Goal: Information Seeking & Learning: Learn about a topic

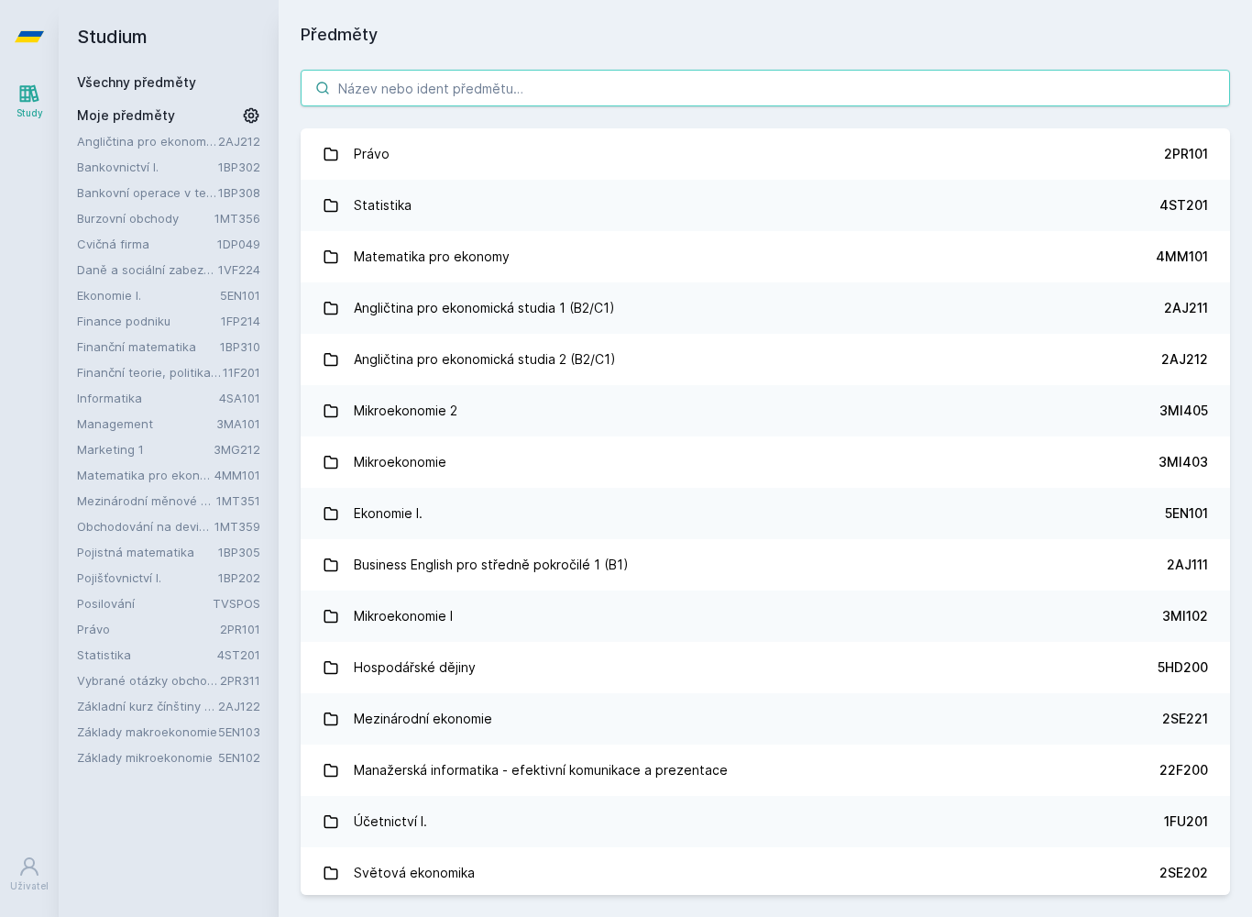
click at [412, 104] on input "search" at bounding box center [765, 88] width 929 height 37
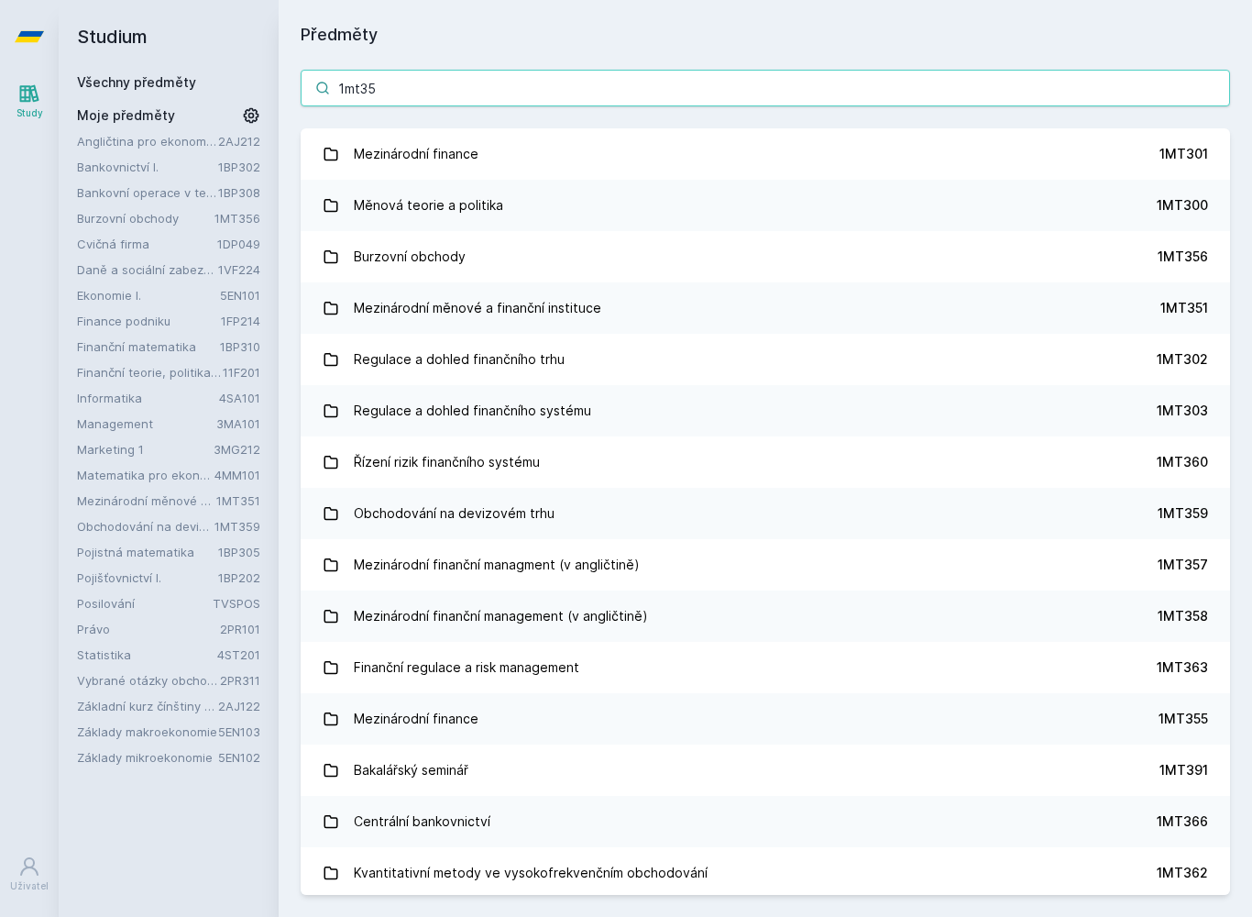
type input "1mt351"
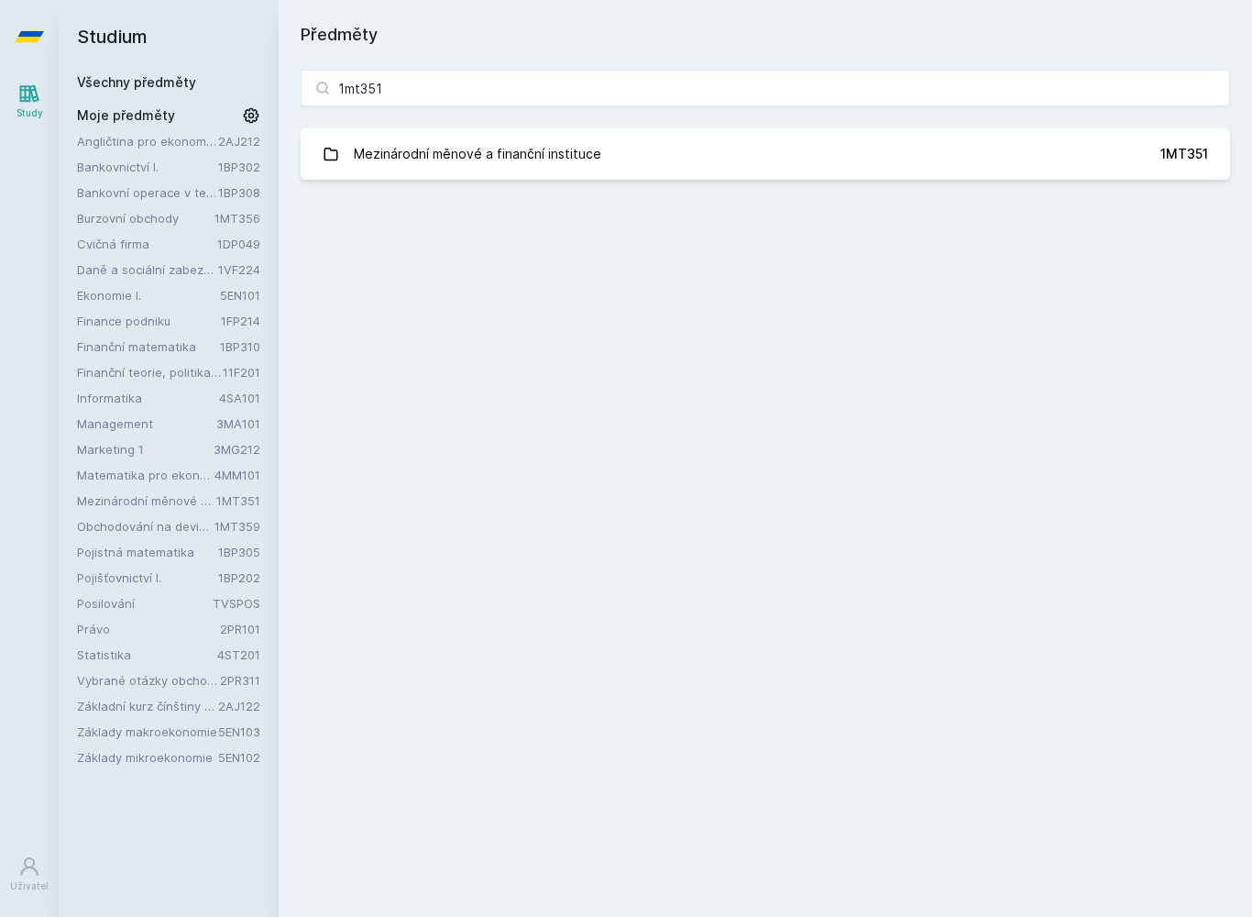
click at [1000, 144] on link "Mezinárodní měnové a finanční instituce 1MT351" at bounding box center [765, 153] width 929 height 51
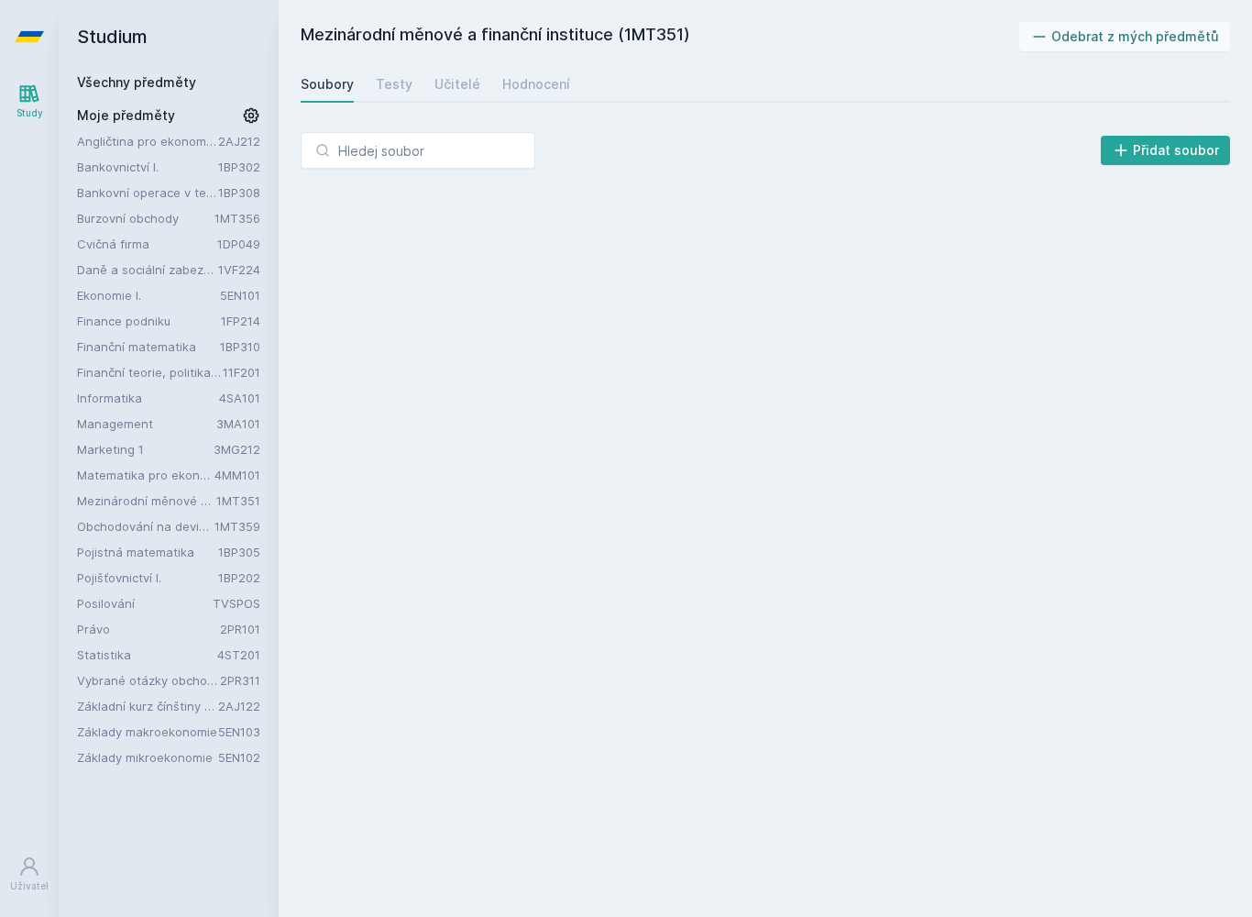
click at [541, 69] on link "Hodnocení" at bounding box center [536, 84] width 68 height 37
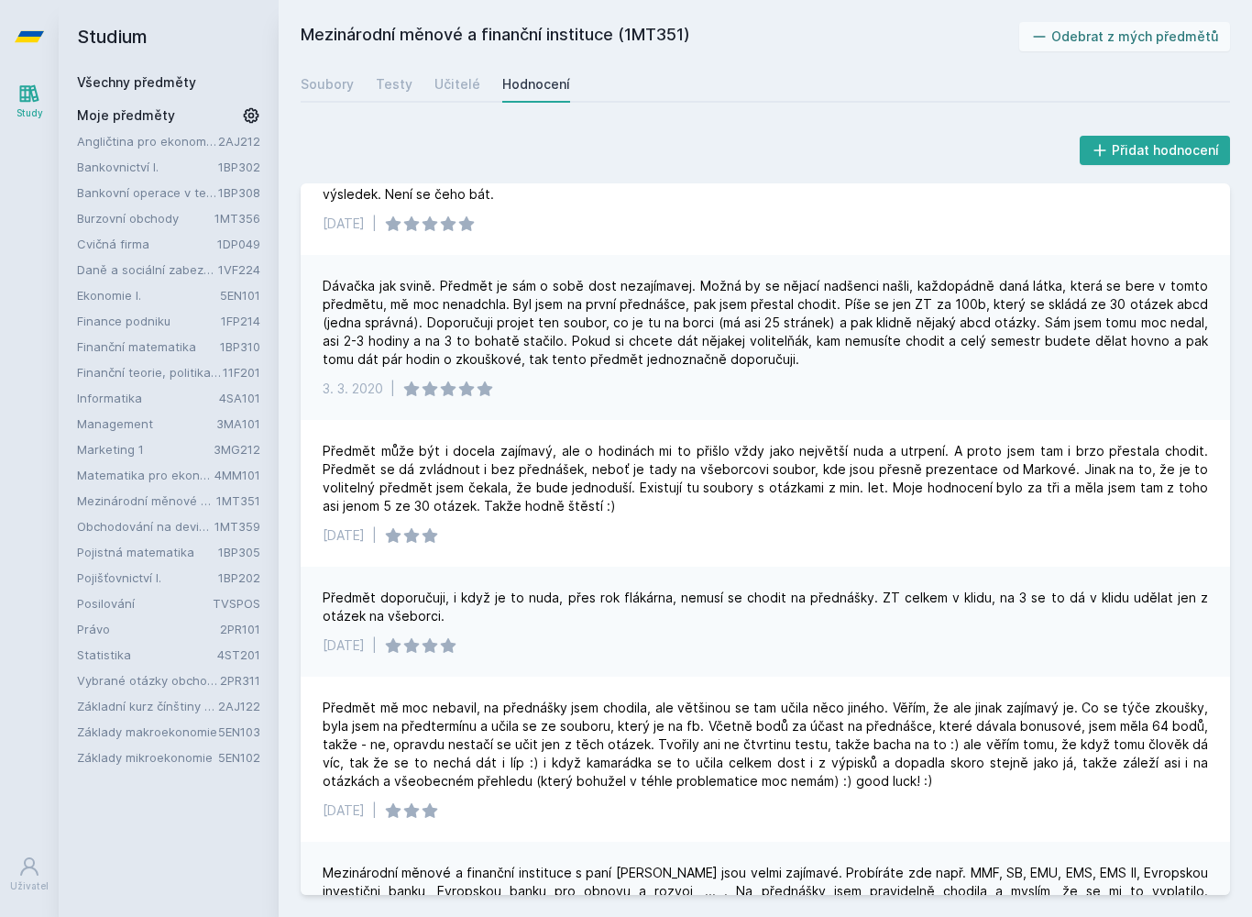
scroll to position [104, 0]
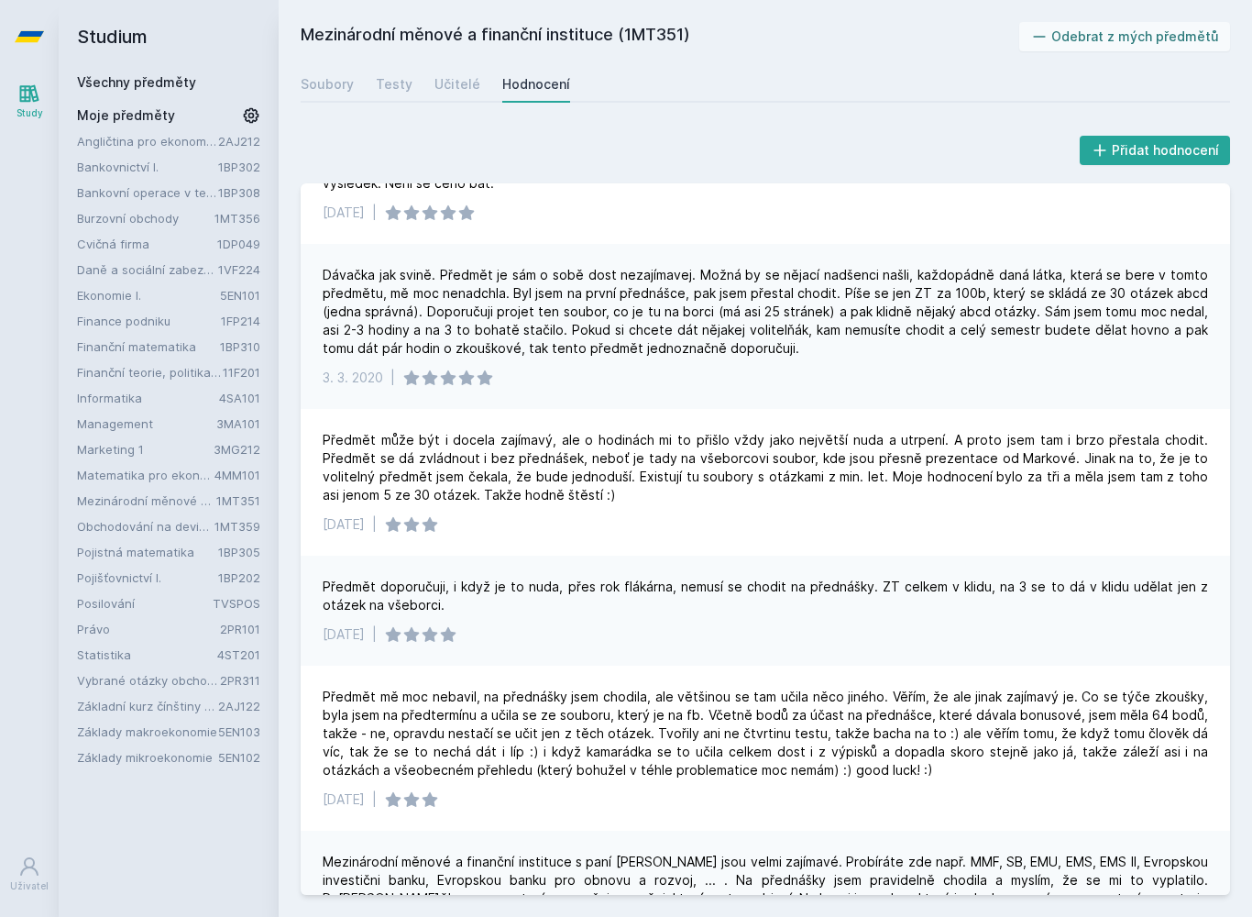
click at [433, 104] on div "Mezinárodní měnové a finanční instituce (1MT351) Odebrat z mých předmětů [GEOGR…" at bounding box center [765, 458] width 929 height 873
click at [451, 88] on div "Učitelé" at bounding box center [457, 84] width 46 height 18
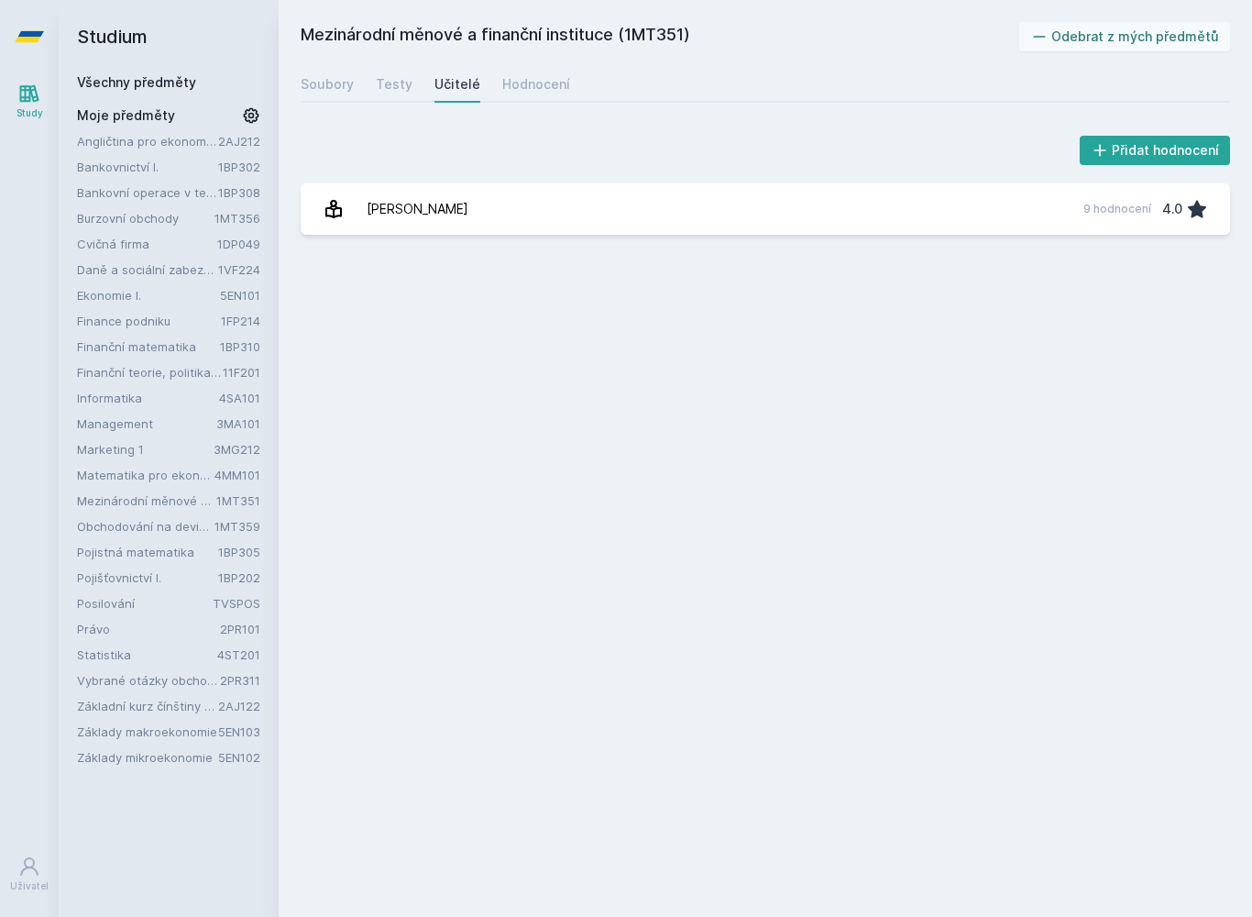
click at [384, 210] on div "[PERSON_NAME]" at bounding box center [418, 209] width 102 height 37
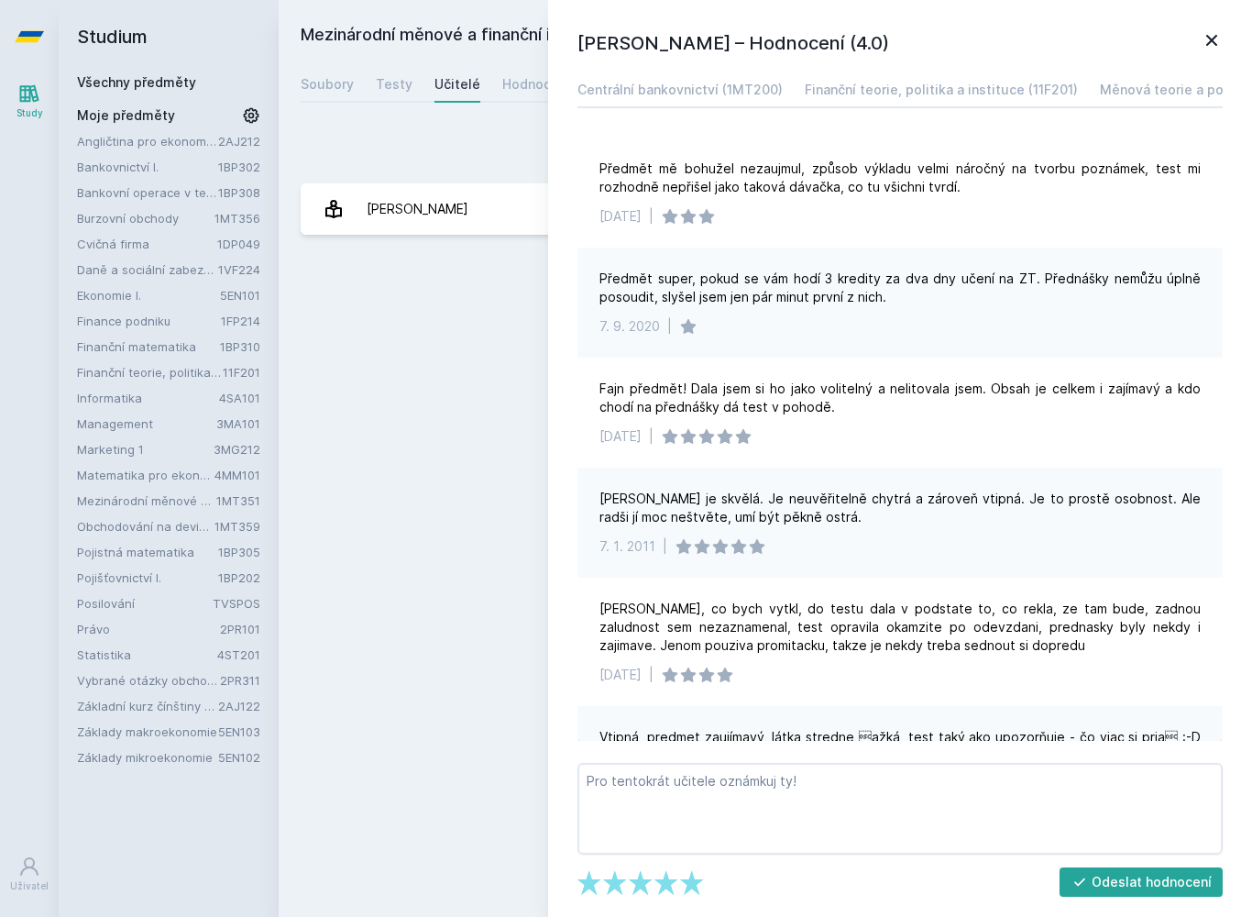
click at [364, 393] on div "Mezinárodní měnové a finanční instituce (1MT351) Odebrat z mých předmětů [GEOGR…" at bounding box center [765, 458] width 929 height 873
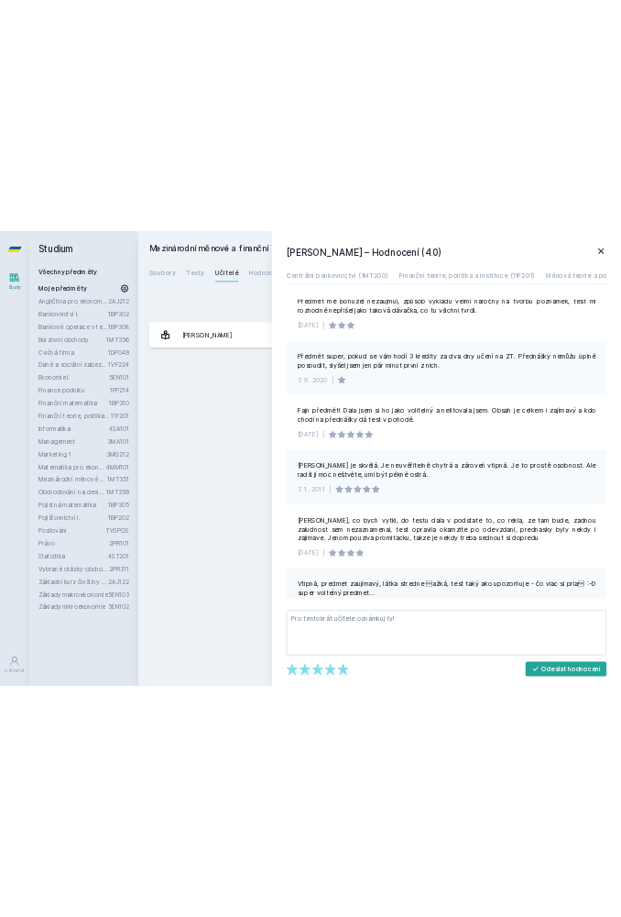
scroll to position [55, 0]
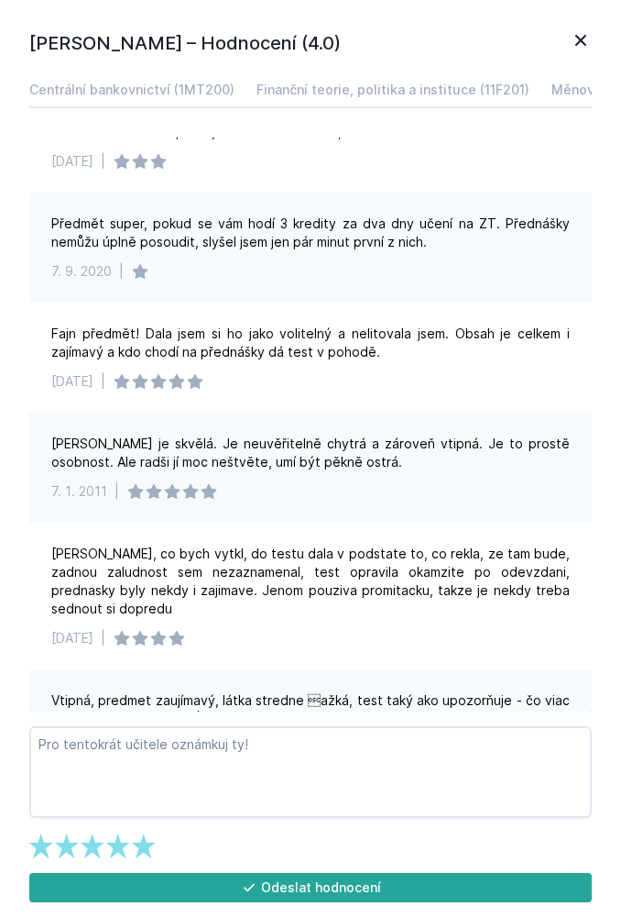
click at [576, 44] on icon at bounding box center [581, 40] width 22 height 22
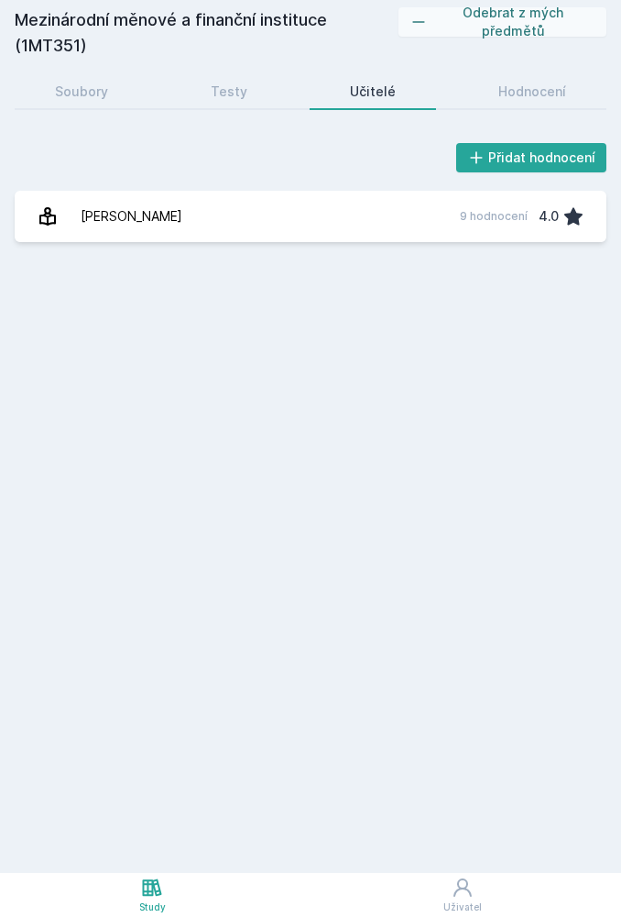
click at [163, 876] on icon at bounding box center [152, 887] width 22 height 22
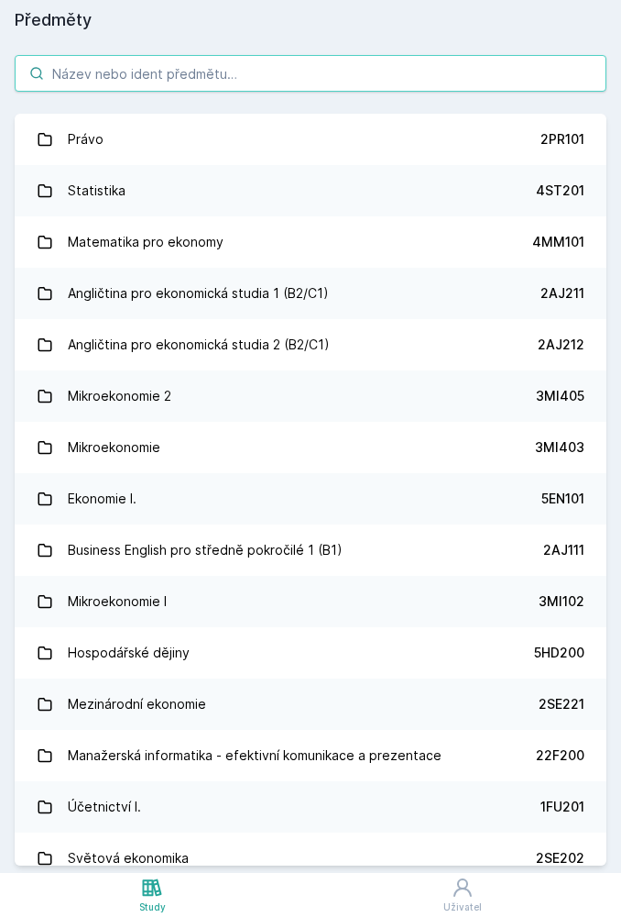
click at [289, 89] on input "search" at bounding box center [311, 73] width 592 height 37
click at [163, 83] on input "search" at bounding box center [311, 73] width 592 height 37
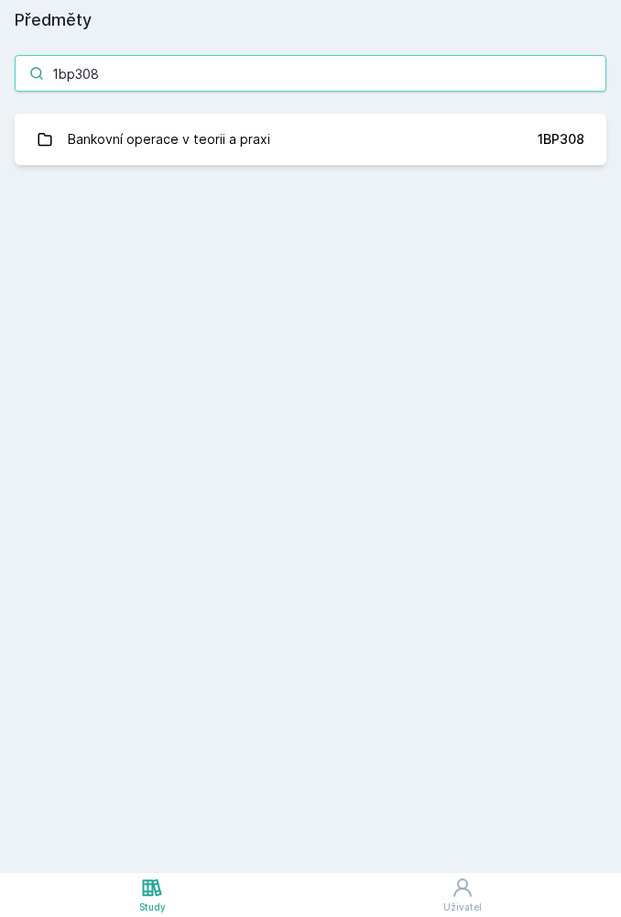
type input "1bp308"
click at [501, 140] on link "Bankovní operace v teorii a praxi 1BP308" at bounding box center [311, 139] width 592 height 51
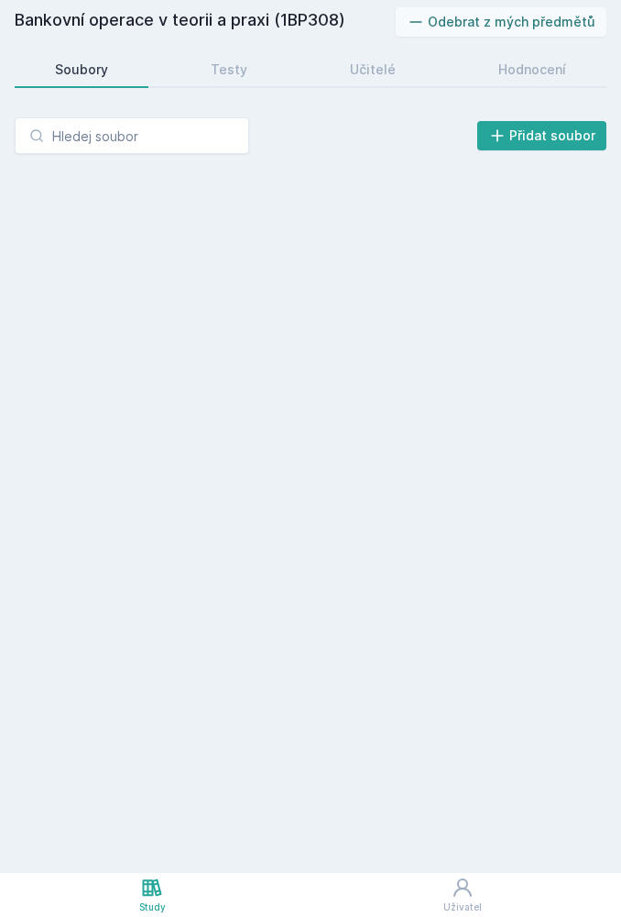
click at [519, 66] on div "Hodnocení" at bounding box center [533, 69] width 68 height 18
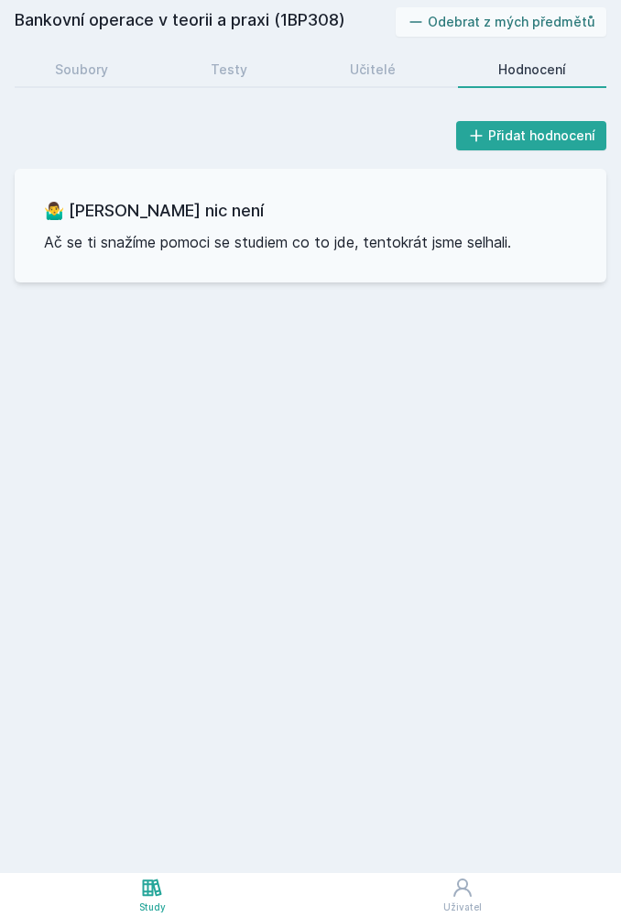
click at [373, 63] on div "Učitelé" at bounding box center [373, 69] width 46 height 18
click at [253, 62] on link "Testy" at bounding box center [228, 69] width 117 height 37
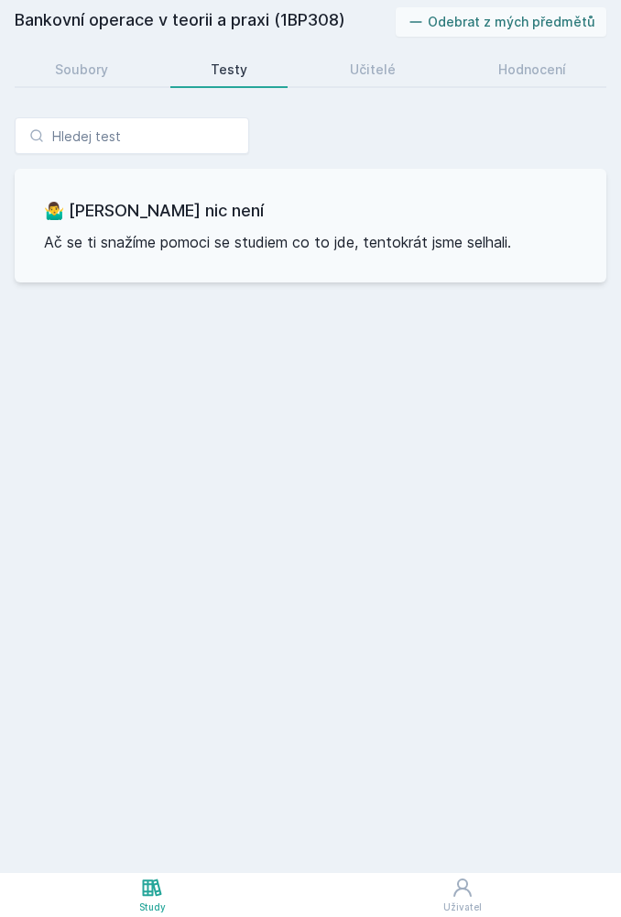
click at [70, 54] on link "Soubory" at bounding box center [82, 69] width 134 height 37
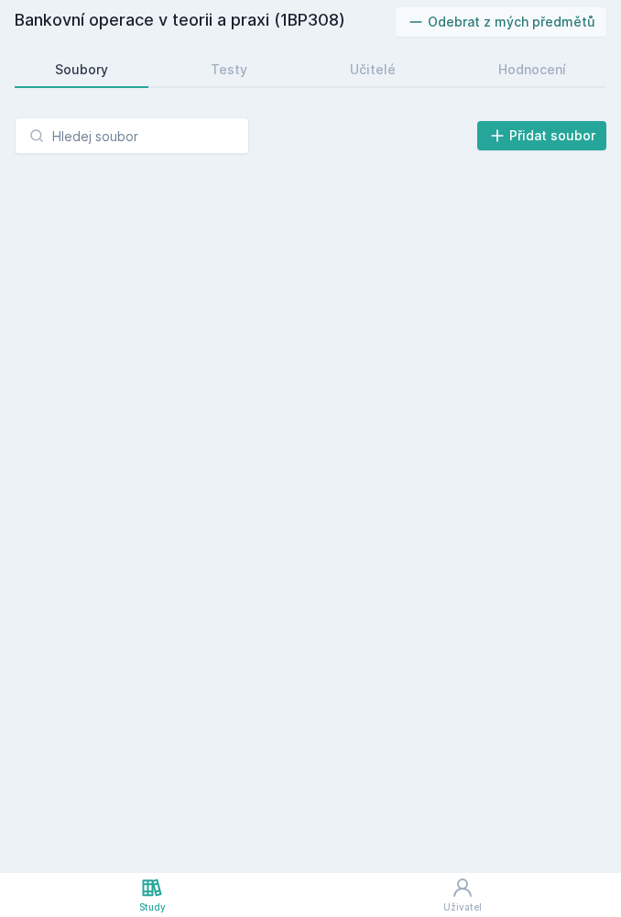
click at [135, 896] on link "Study" at bounding box center [152, 895] width 305 height 44
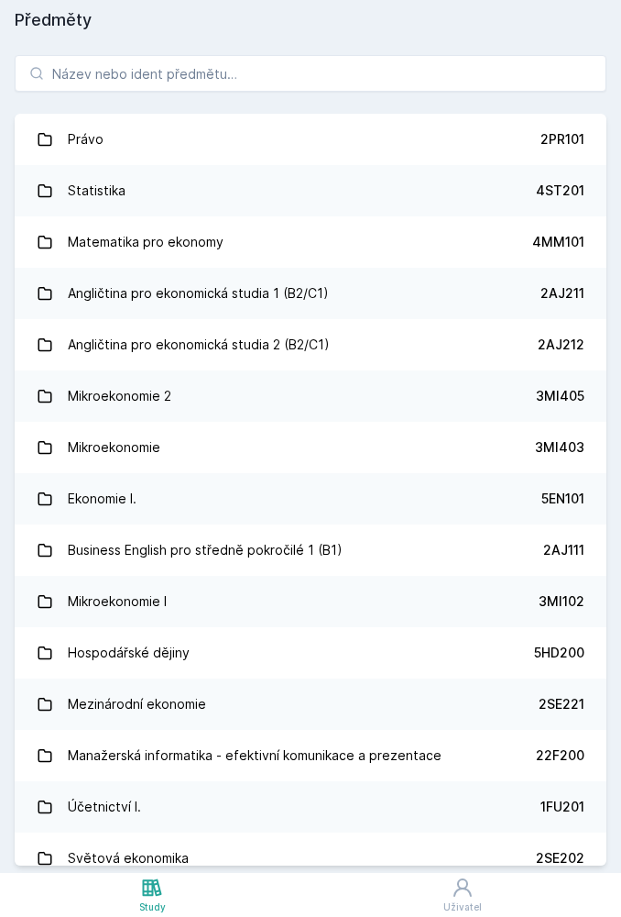
click at [165, 862] on div "Světová ekonomika" at bounding box center [128, 858] width 121 height 37
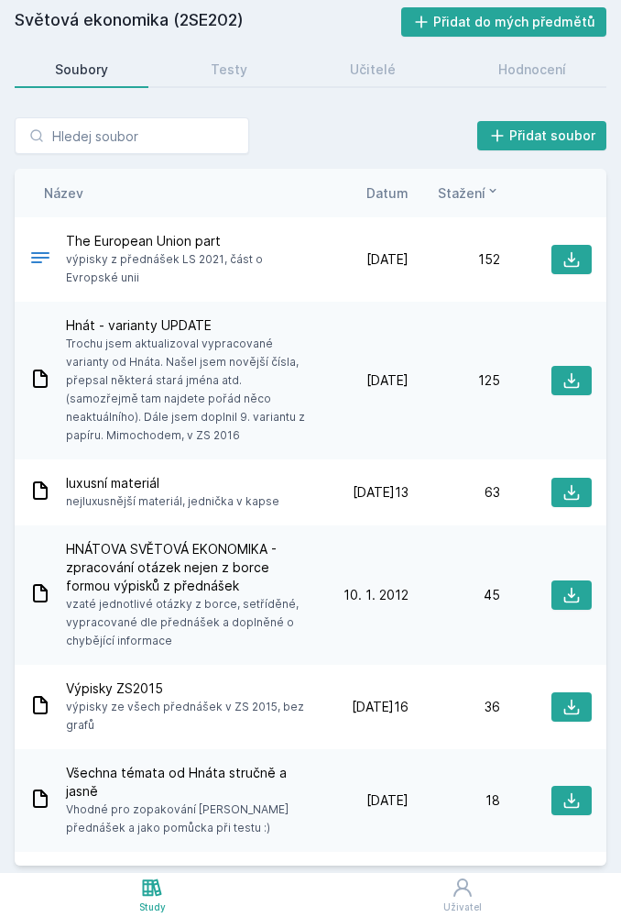
click at [152, 891] on icon at bounding box center [152, 886] width 19 height 17
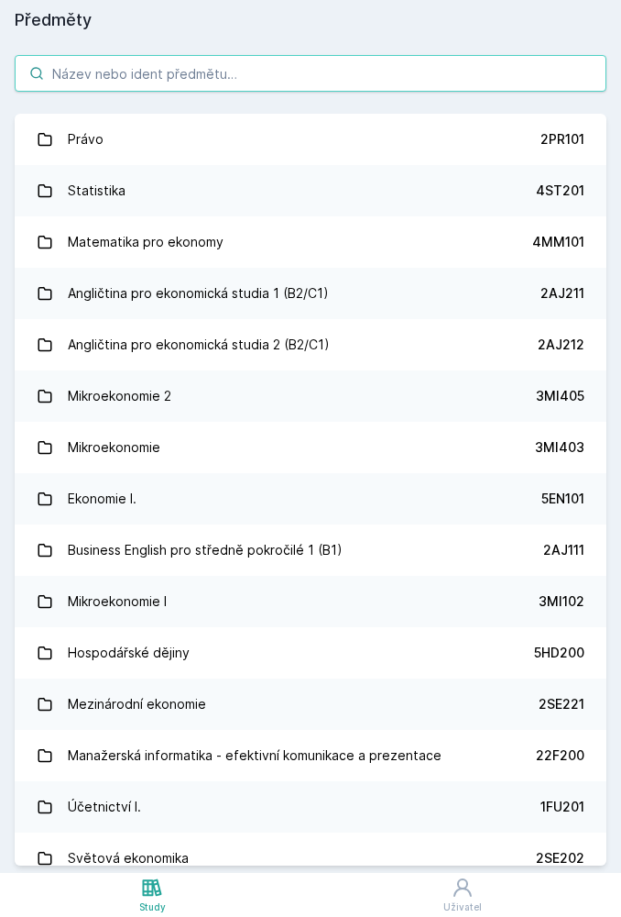
click at [340, 87] on input "search" at bounding box center [311, 73] width 592 height 37
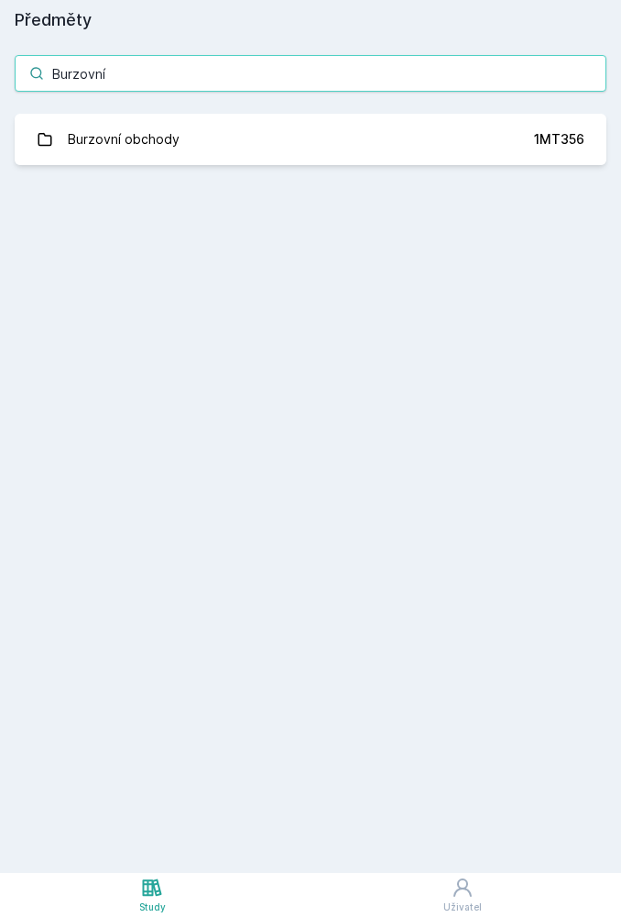
type input "Burzovní"
click at [450, 149] on link "Burzovní obchody 1MT356" at bounding box center [311, 139] width 592 height 51
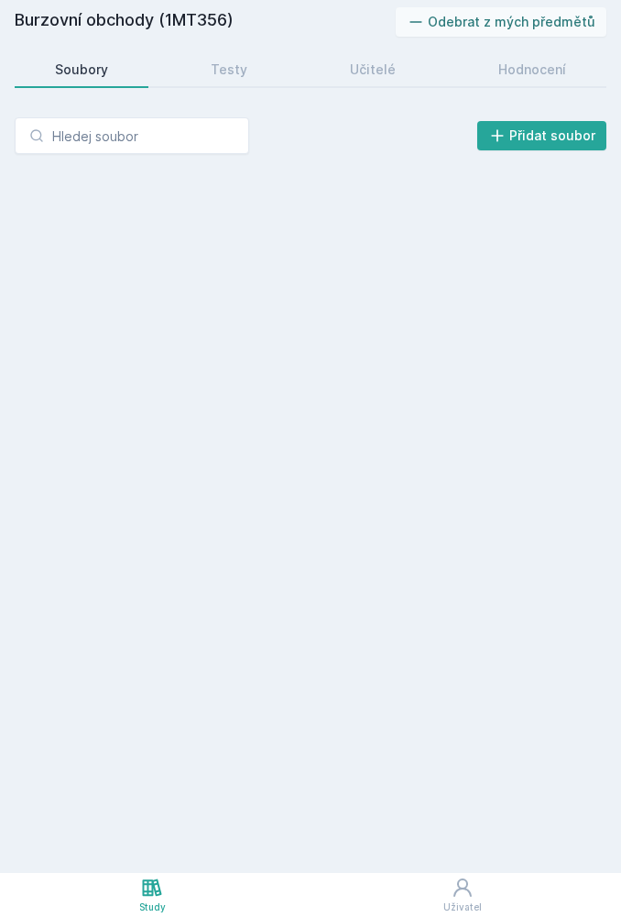
click at [538, 79] on link "Hodnocení" at bounding box center [532, 69] width 148 height 37
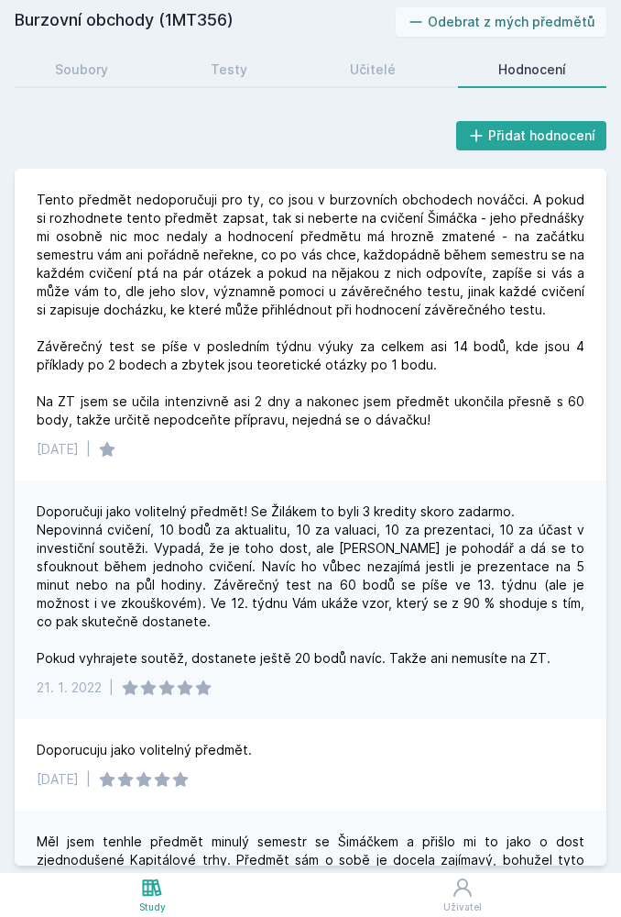
click at [148, 883] on icon at bounding box center [152, 886] width 19 height 17
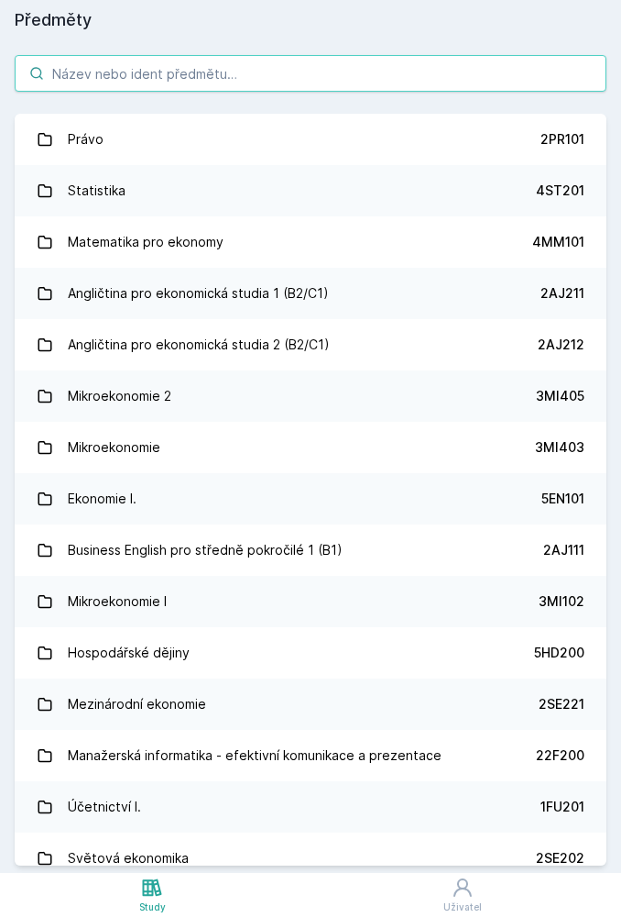
click at [331, 82] on input "search" at bounding box center [311, 73] width 592 height 37
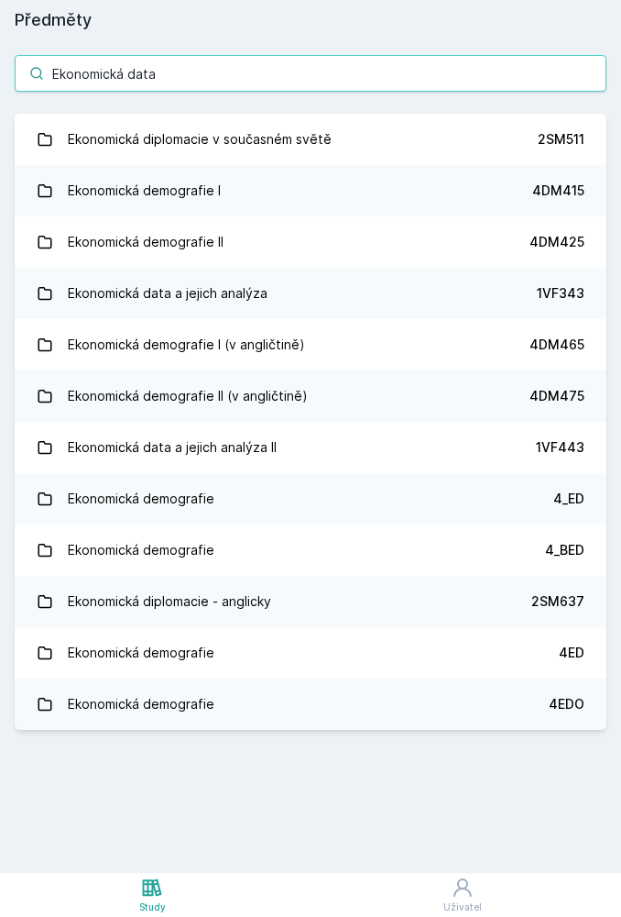
type input "Ekonomická data"
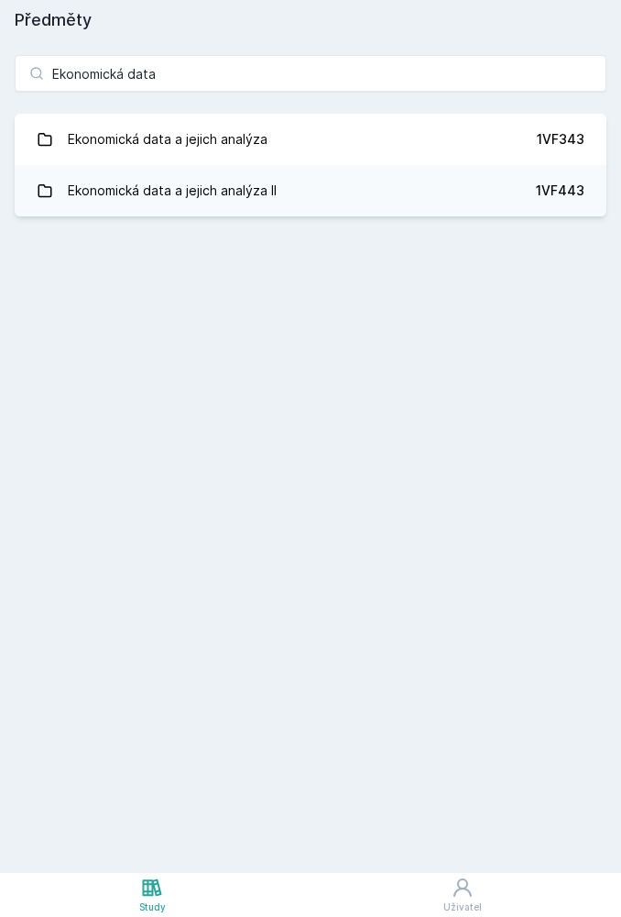
click at [453, 146] on link "Ekonomická data a jejich analýza 1VF343" at bounding box center [311, 139] width 592 height 51
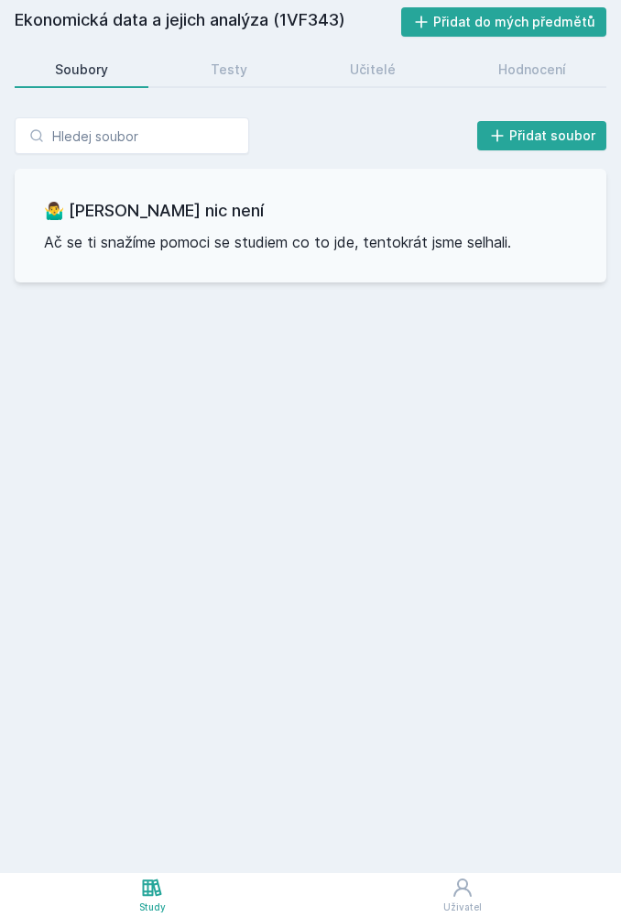
click at [511, 84] on link "Hodnocení" at bounding box center [532, 69] width 148 height 37
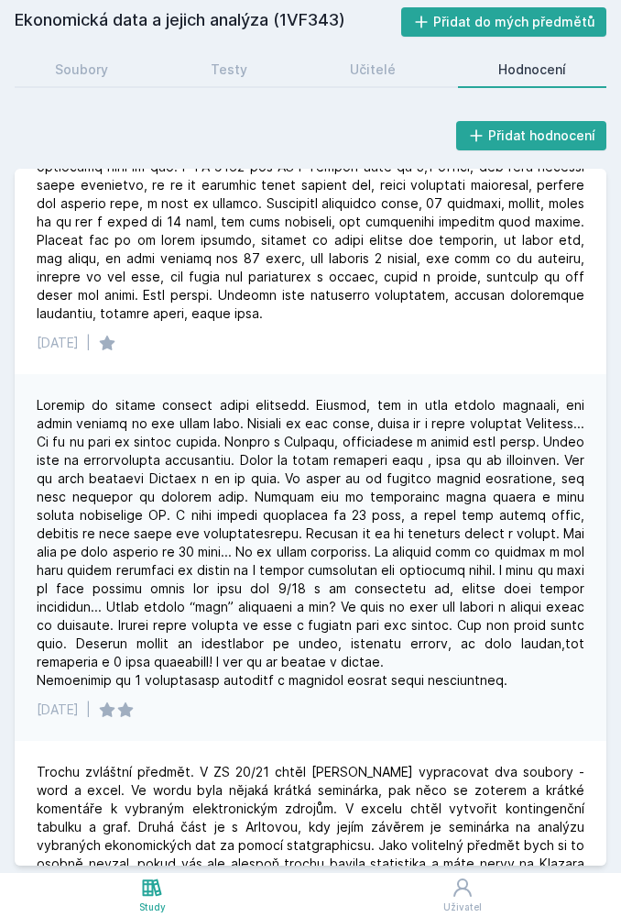
scroll to position [145, 0]
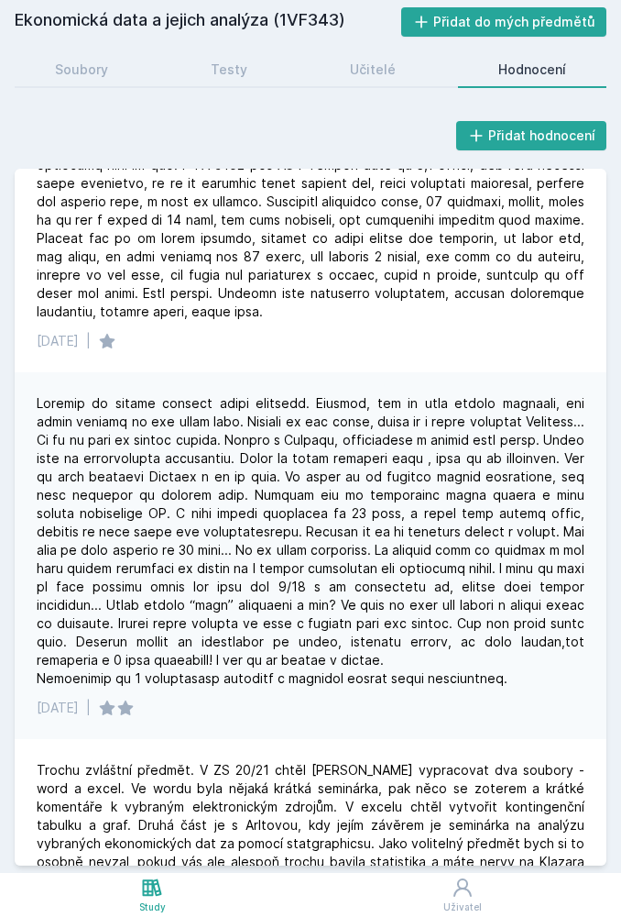
click at [159, 880] on icon at bounding box center [152, 886] width 19 height 17
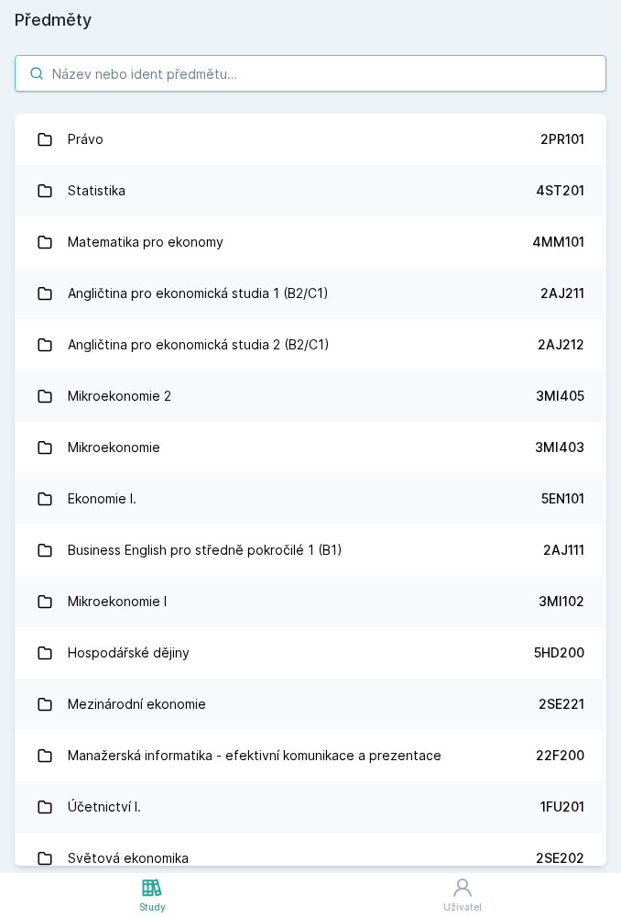
click at [365, 81] on input "search" at bounding box center [311, 73] width 592 height 37
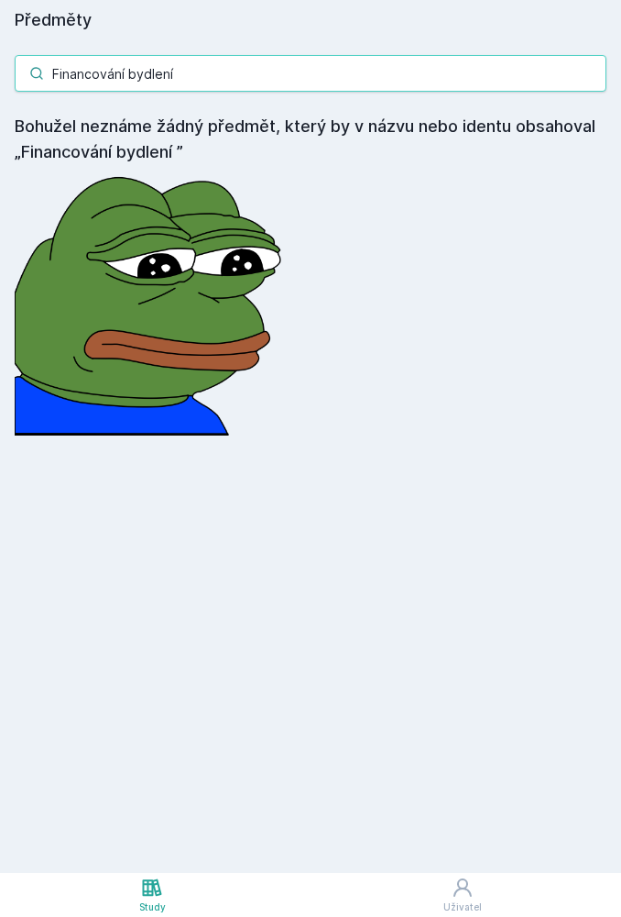
click at [105, 69] on input "Financování bydlení" at bounding box center [311, 73] width 592 height 37
click at [102, 69] on input "Financování bydlení" at bounding box center [311, 73] width 592 height 37
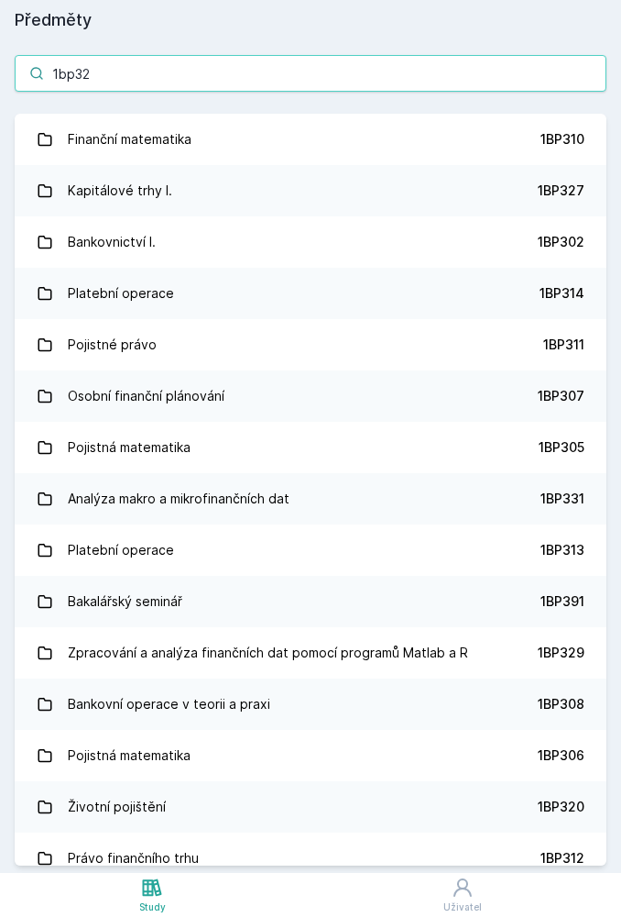
type input "1bp328"
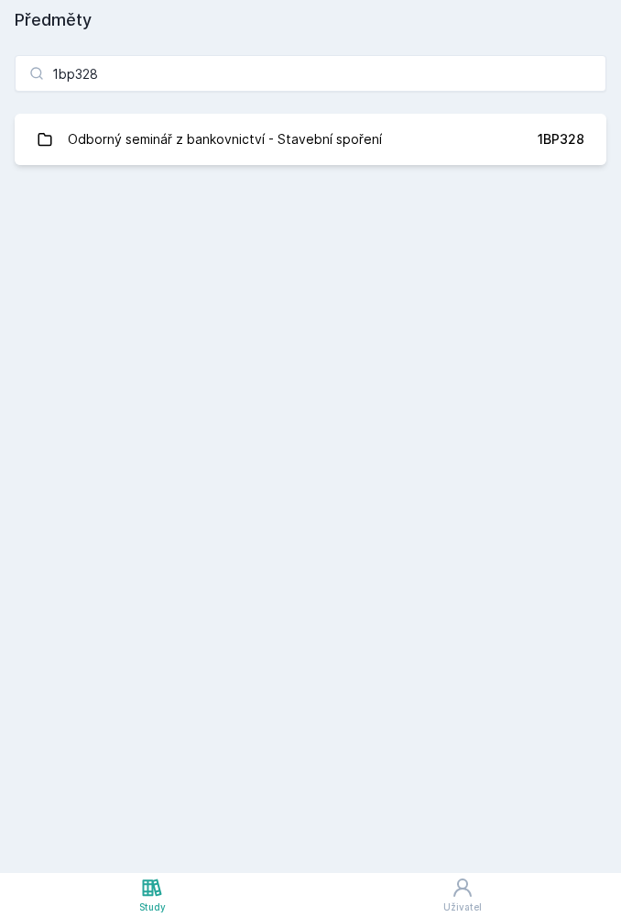
click at [545, 142] on div "1BP328" at bounding box center [561, 139] width 47 height 18
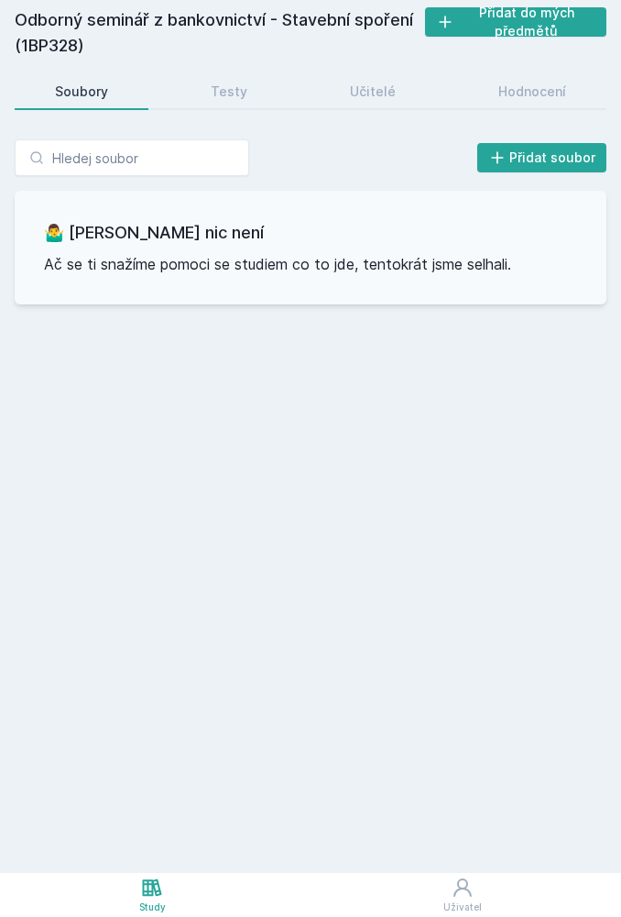
click at [540, 96] on div "Hodnocení" at bounding box center [533, 91] width 68 height 18
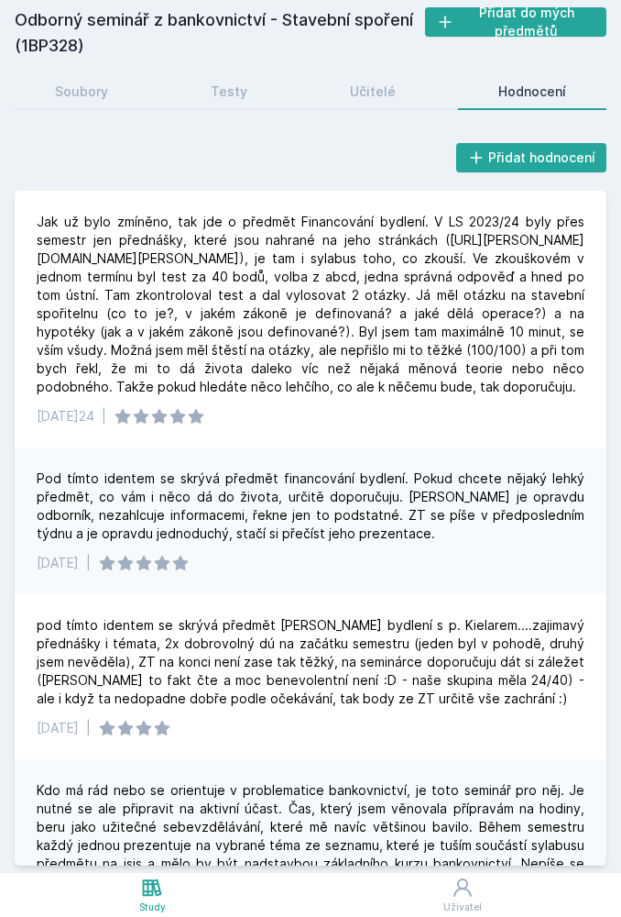
scroll to position [-2, 0]
click at [371, 102] on link "Učitelé" at bounding box center [373, 91] width 126 height 37
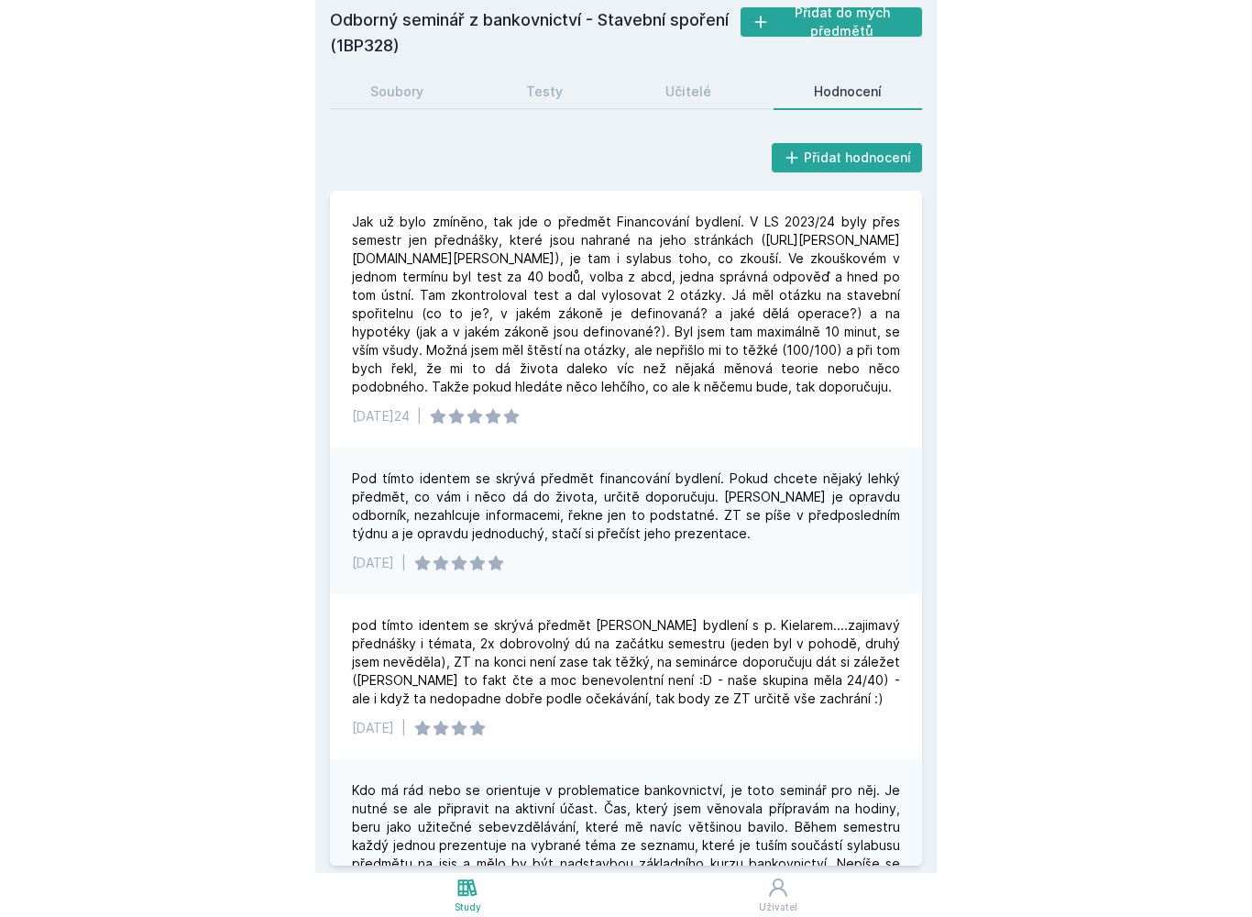
scroll to position [0, 0]
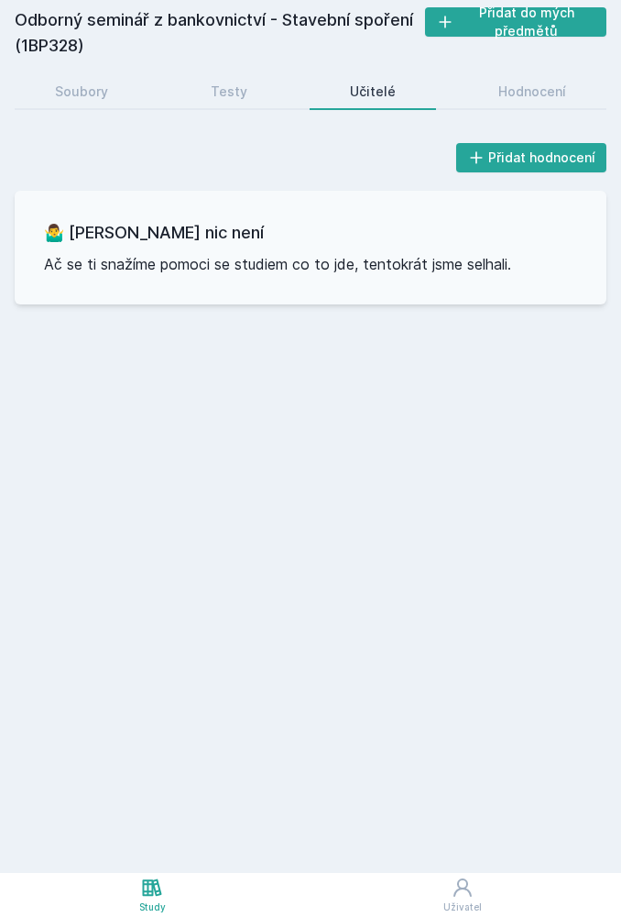
click at [365, 93] on div "Učitelé" at bounding box center [373, 91] width 46 height 18
click at [243, 66] on div "Odborný seminář z bankovnictví - Stavební spoření (1BP328) Přidat do mých předm…" at bounding box center [311, 436] width 592 height 858
click at [204, 87] on link "Testy" at bounding box center [228, 91] width 117 height 37
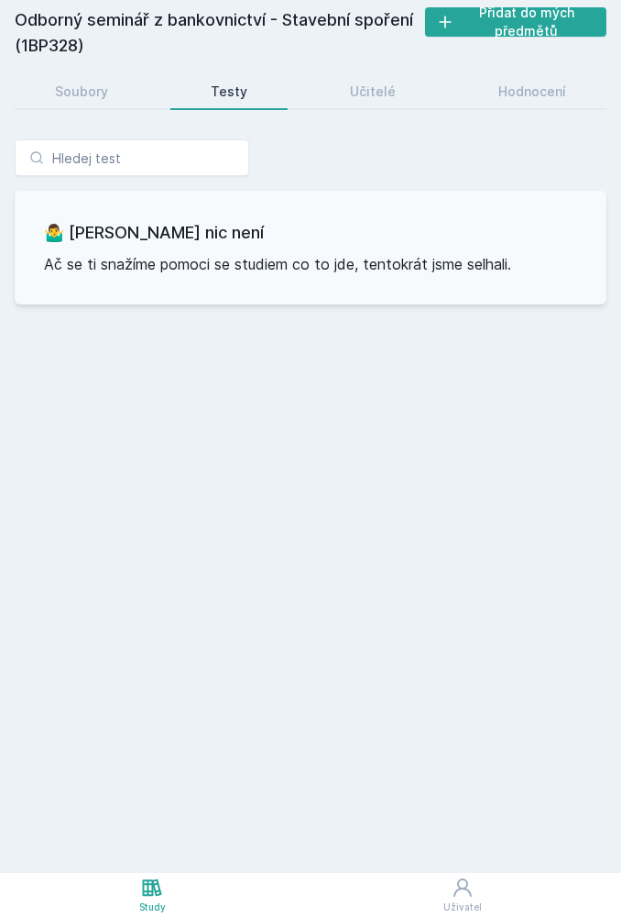
click at [91, 87] on div "Soubory" at bounding box center [81, 91] width 53 height 18
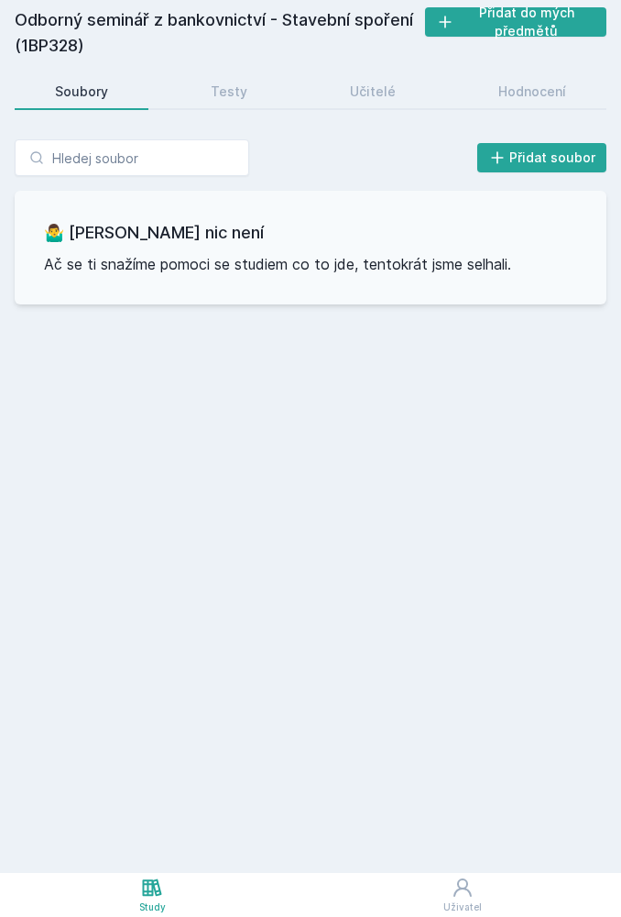
click at [147, 866] on div "Odborný seminář z bankovnictví - Stavební spoření (1BP328) Přidat do mých předm…" at bounding box center [310, 436] width 621 height 873
click at [162, 878] on icon at bounding box center [152, 887] width 22 height 22
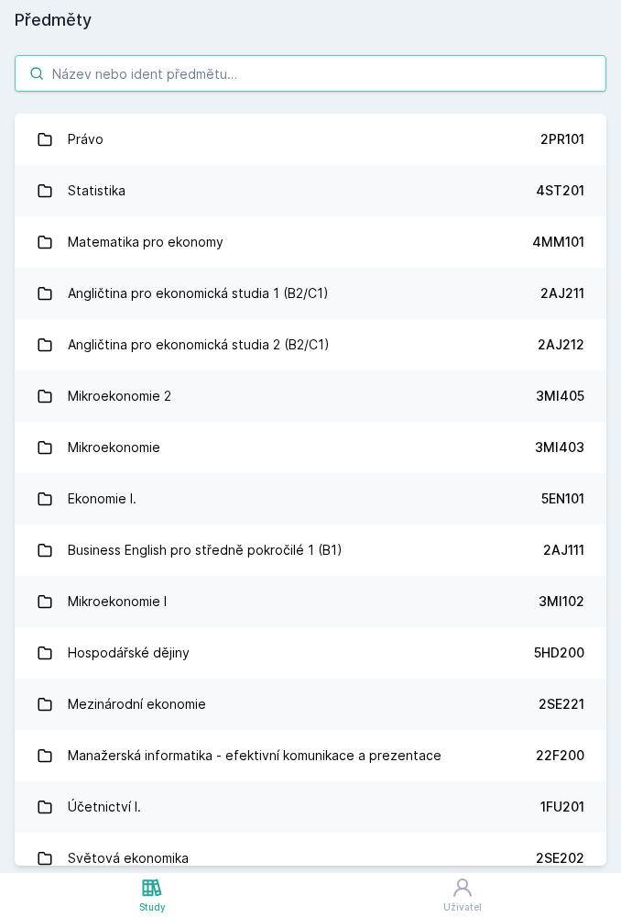
click at [299, 88] on input "search" at bounding box center [311, 73] width 592 height 37
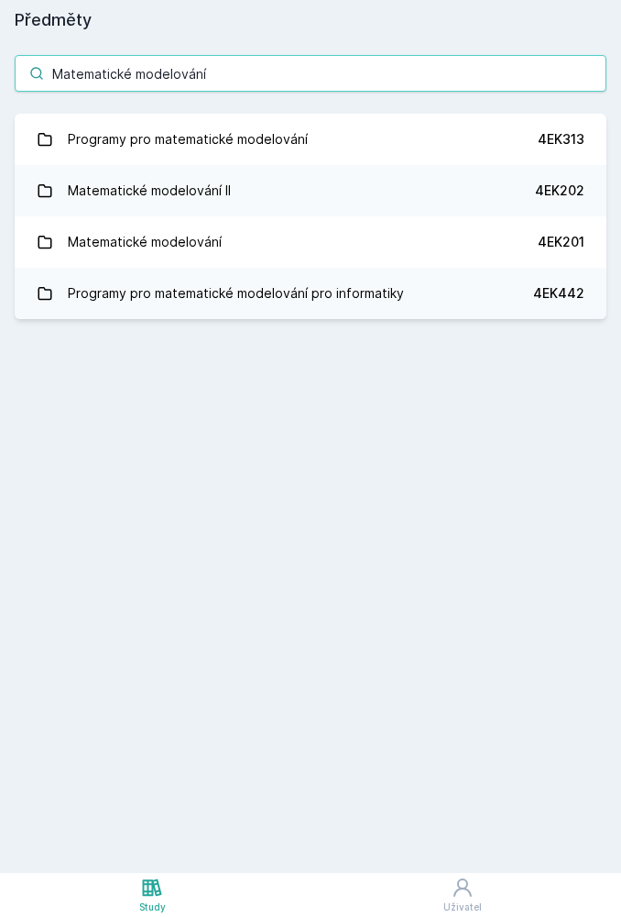
type input "Matematické modelování"
click at [501, 245] on link "Matematické modelování 4EK201" at bounding box center [311, 241] width 592 height 51
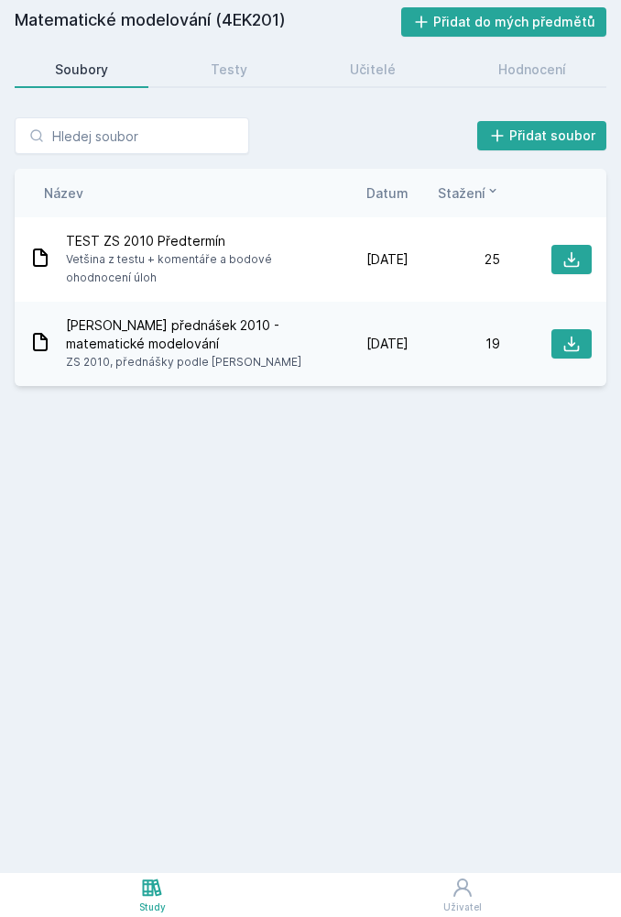
click at [535, 59] on link "Hodnocení" at bounding box center [532, 69] width 148 height 37
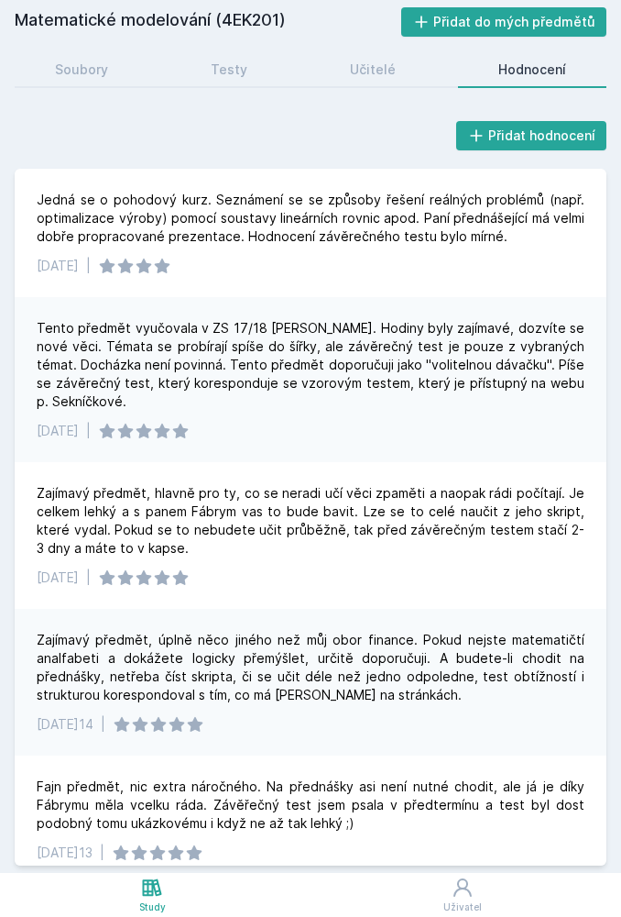
click at [154, 890] on icon at bounding box center [152, 886] width 19 height 17
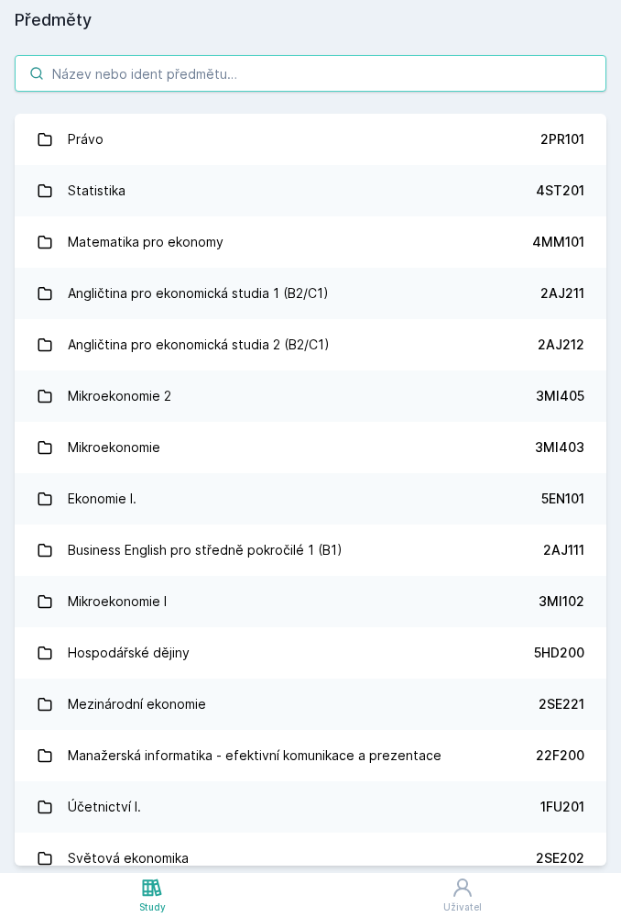
click at [395, 83] on input "search" at bounding box center [311, 73] width 592 height 37
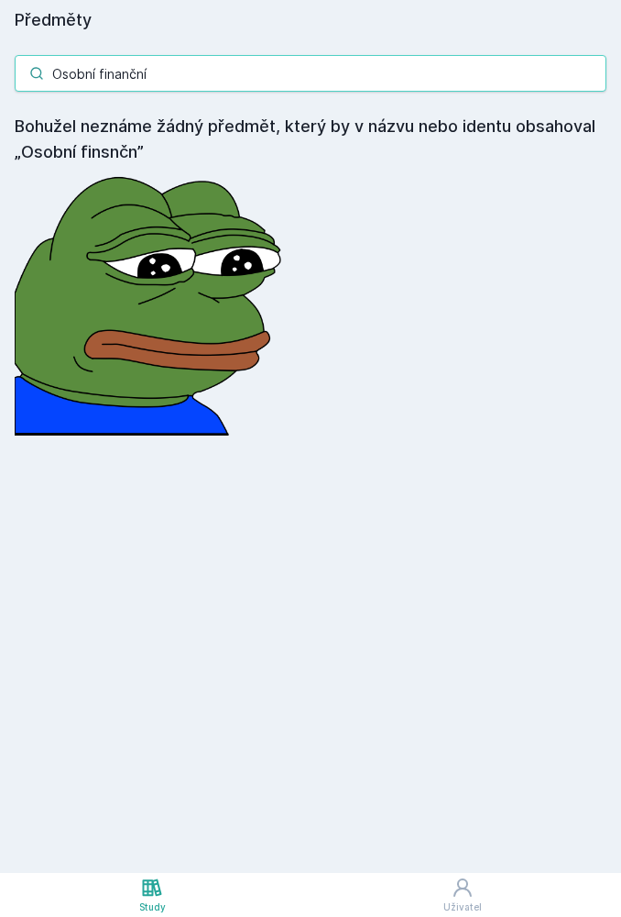
type input "Osobní finanční"
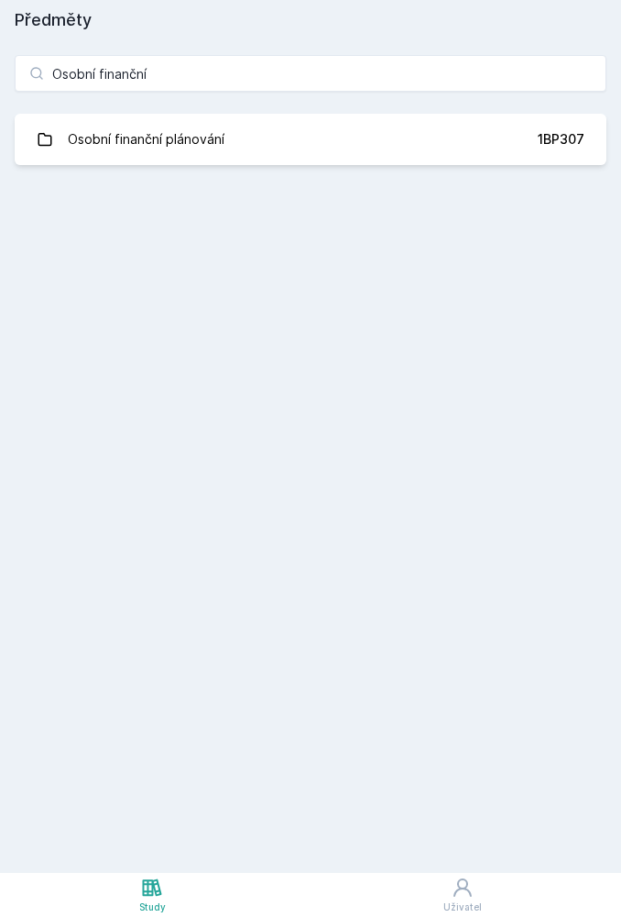
click at [480, 122] on link "Osobní finanční plánování 1BP307" at bounding box center [311, 139] width 592 height 51
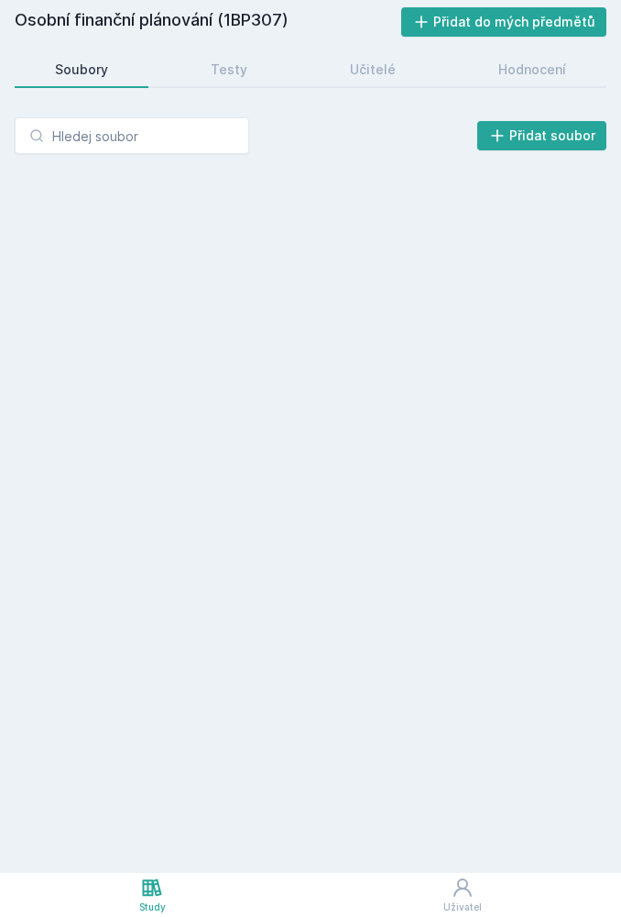
click at [523, 69] on div "Hodnocení" at bounding box center [533, 69] width 68 height 18
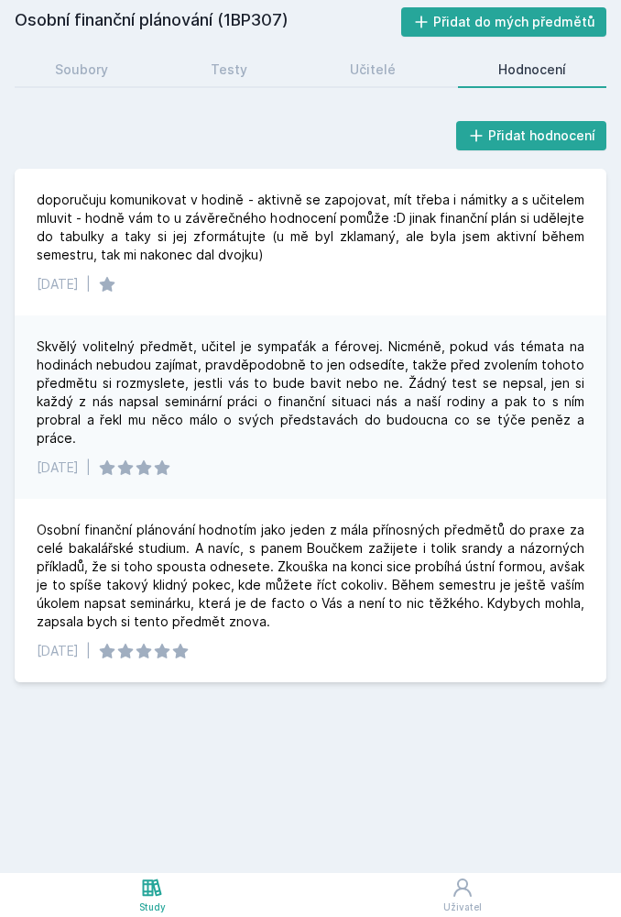
click at [162, 888] on icon at bounding box center [152, 887] width 22 height 22
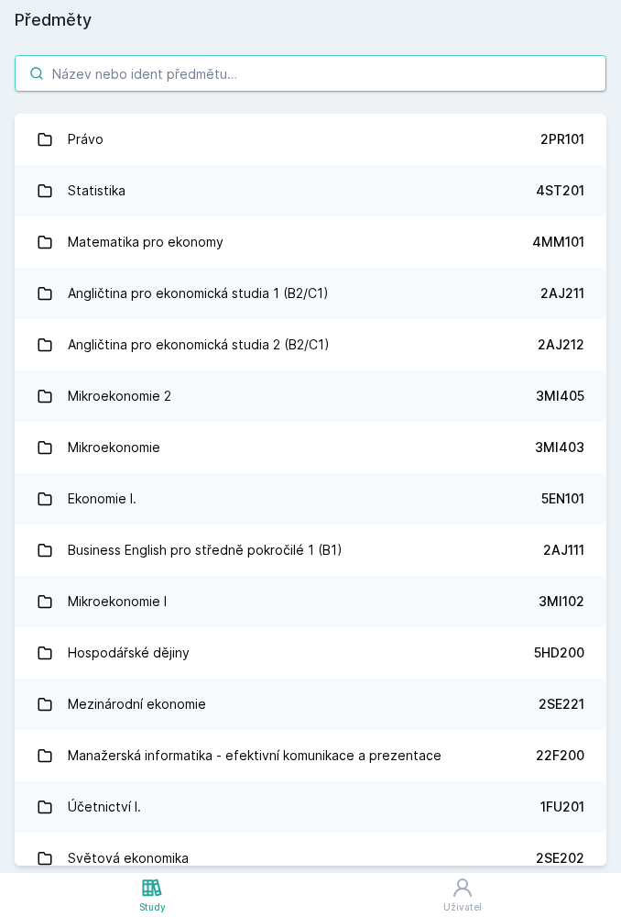
click at [392, 60] on input "search" at bounding box center [311, 73] width 592 height 37
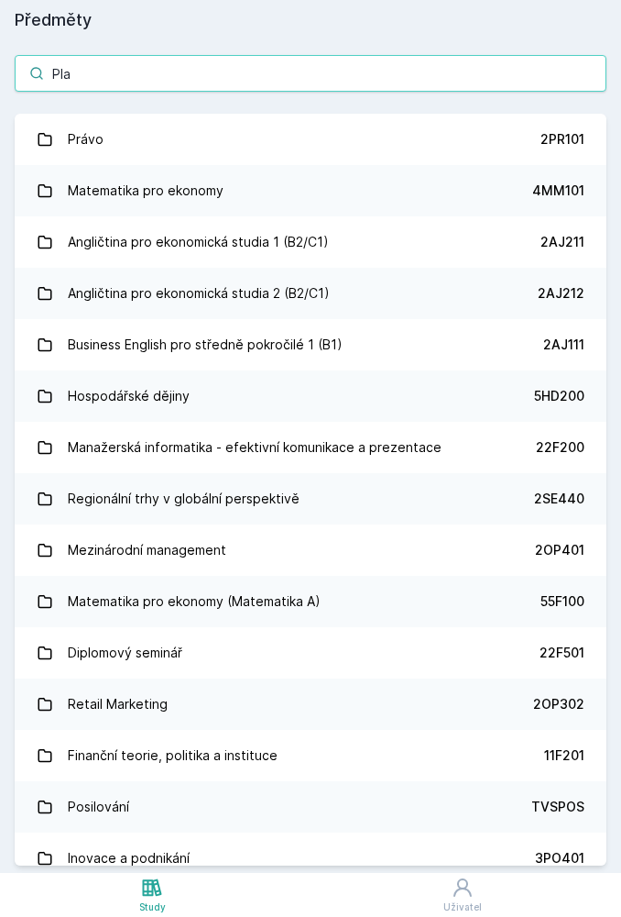
type input "Plat"
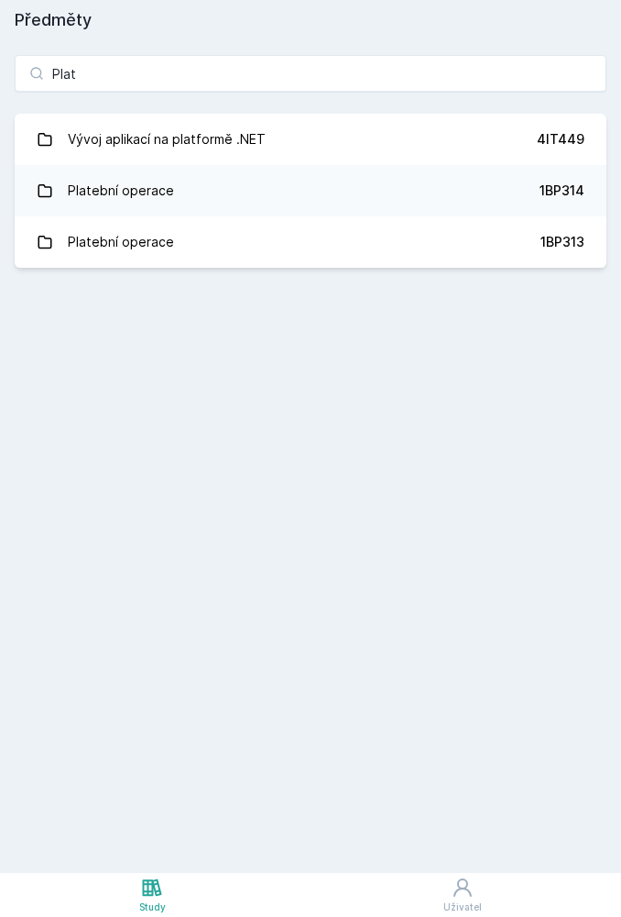
click at [555, 192] on div "1BP314" at bounding box center [562, 190] width 45 height 18
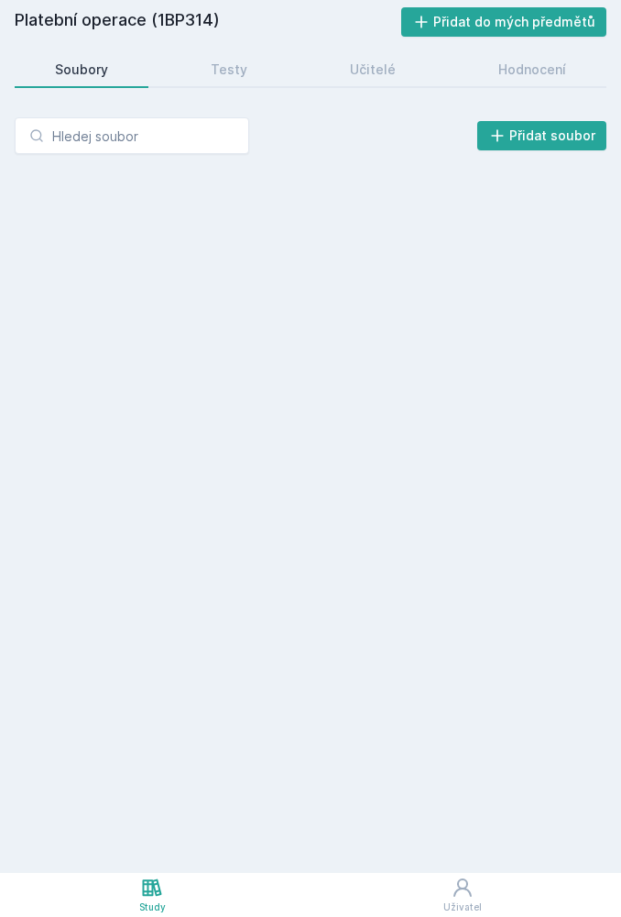
click at [532, 63] on div "Hodnocení" at bounding box center [533, 69] width 68 height 18
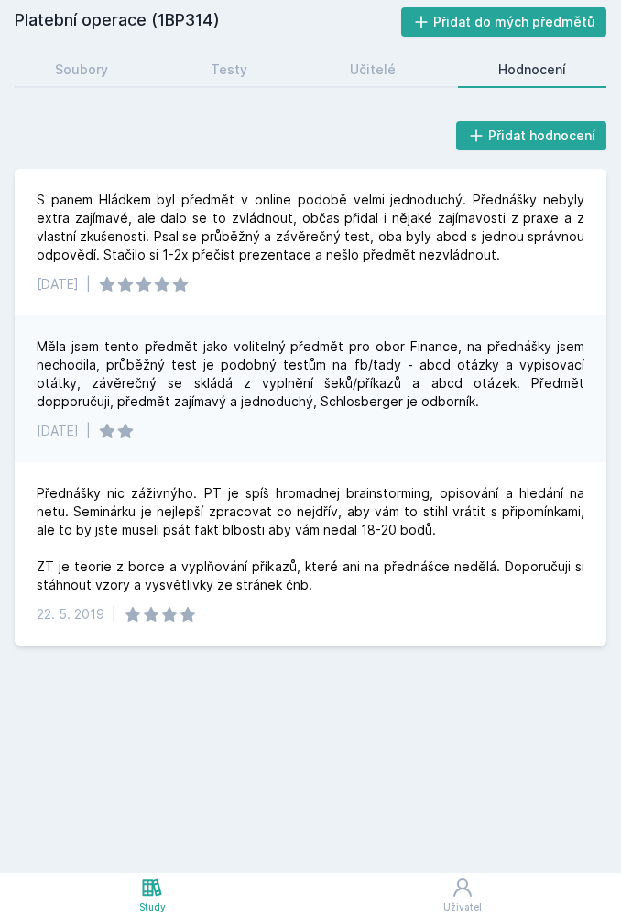
click at [152, 883] on icon at bounding box center [152, 886] width 19 height 17
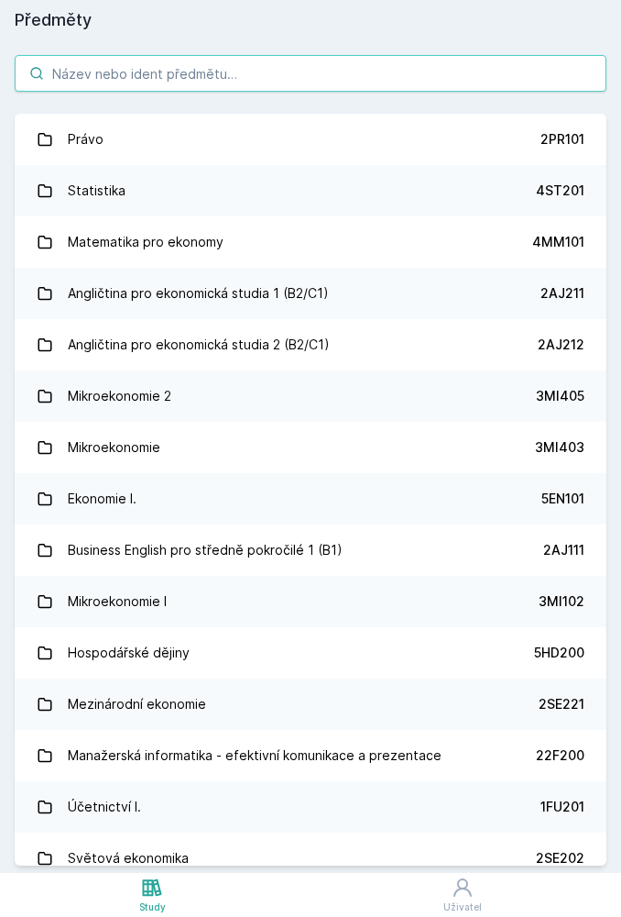
click at [506, 90] on input "search" at bounding box center [311, 73] width 592 height 37
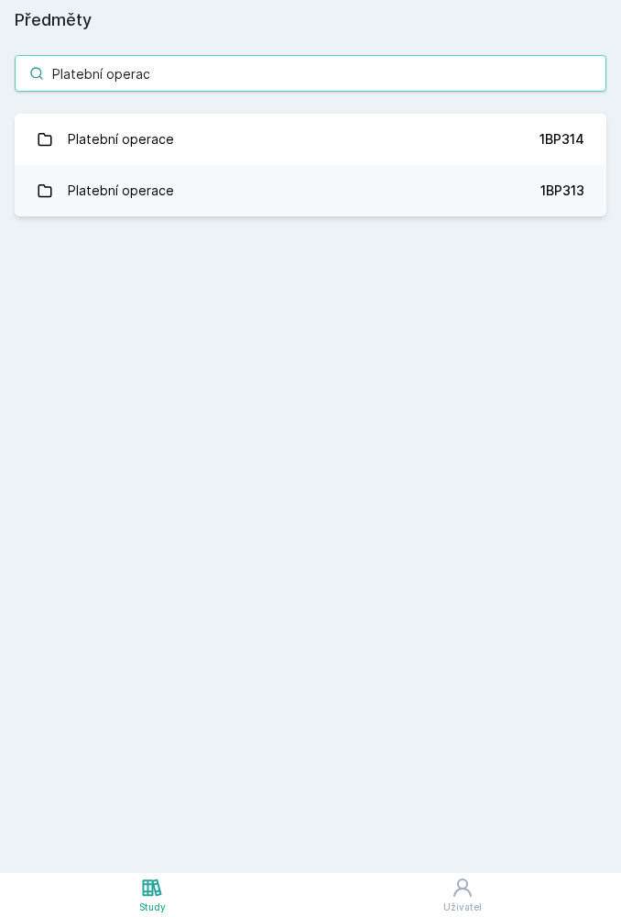
type input "Platební operace"
click at [535, 196] on link "Platební operace 1BP313" at bounding box center [311, 190] width 592 height 51
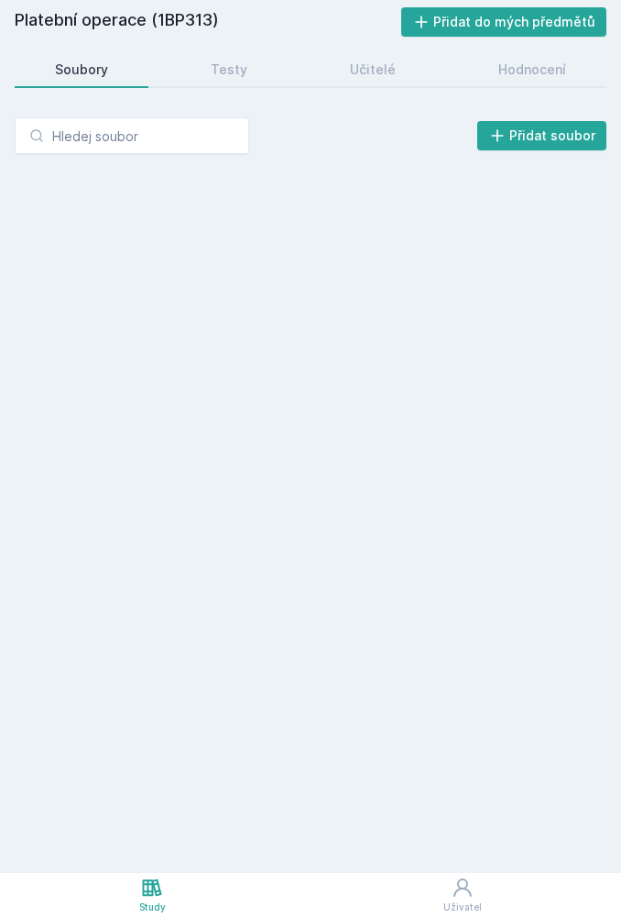
click at [545, 70] on div "Hodnocení" at bounding box center [533, 69] width 68 height 18
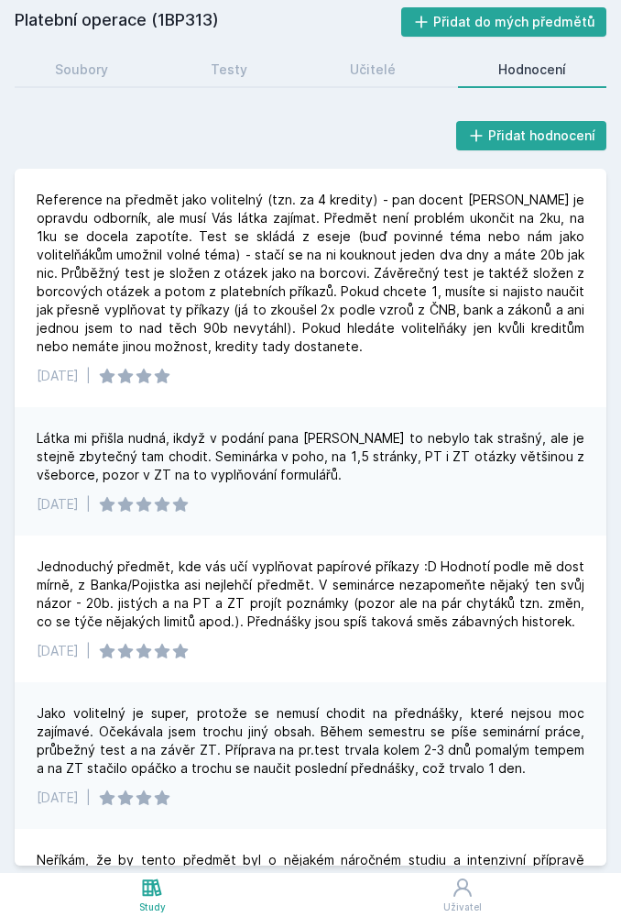
click at [174, 886] on link "Study" at bounding box center [152, 895] width 305 height 44
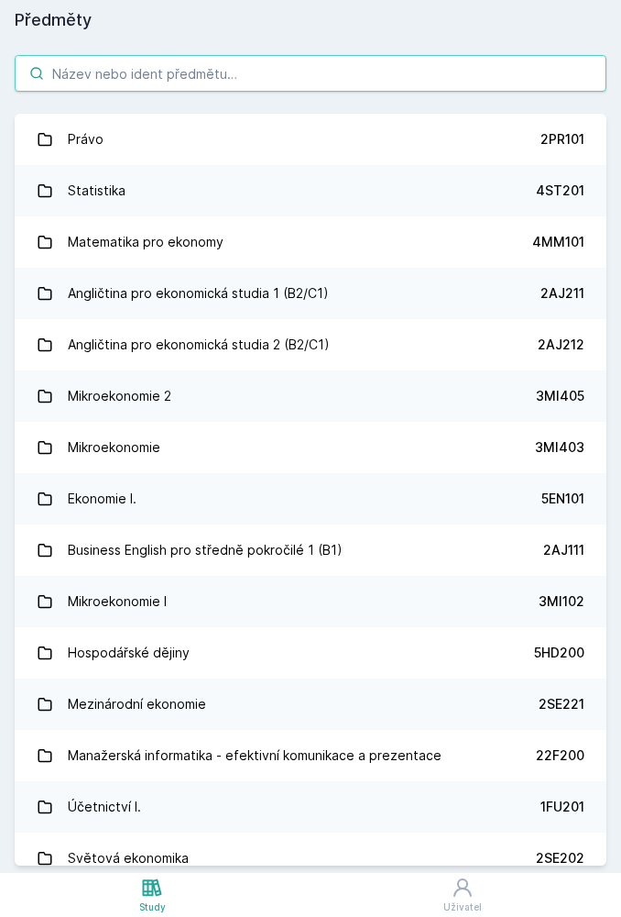
click at [343, 59] on input "search" at bounding box center [311, 73] width 592 height 37
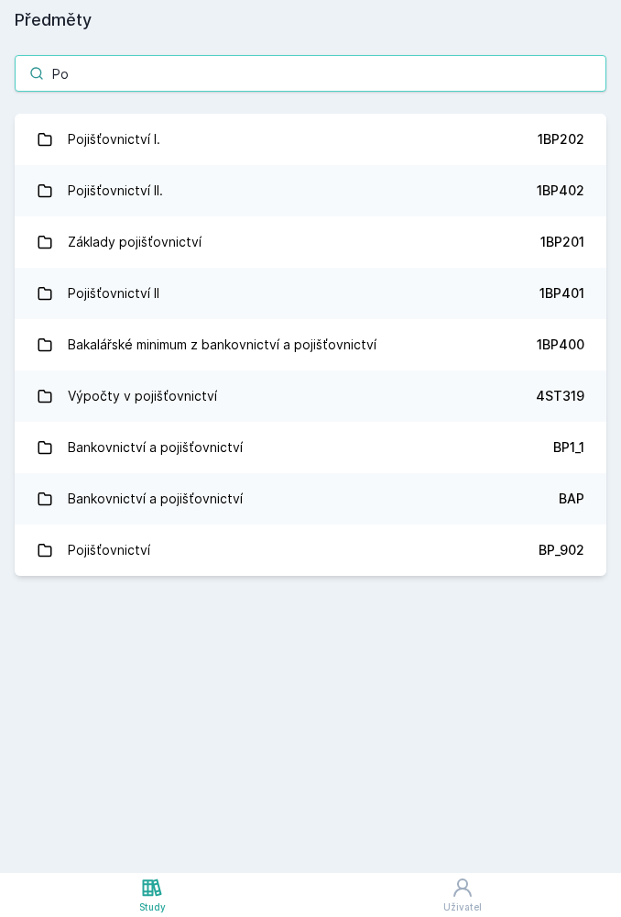
type input "P"
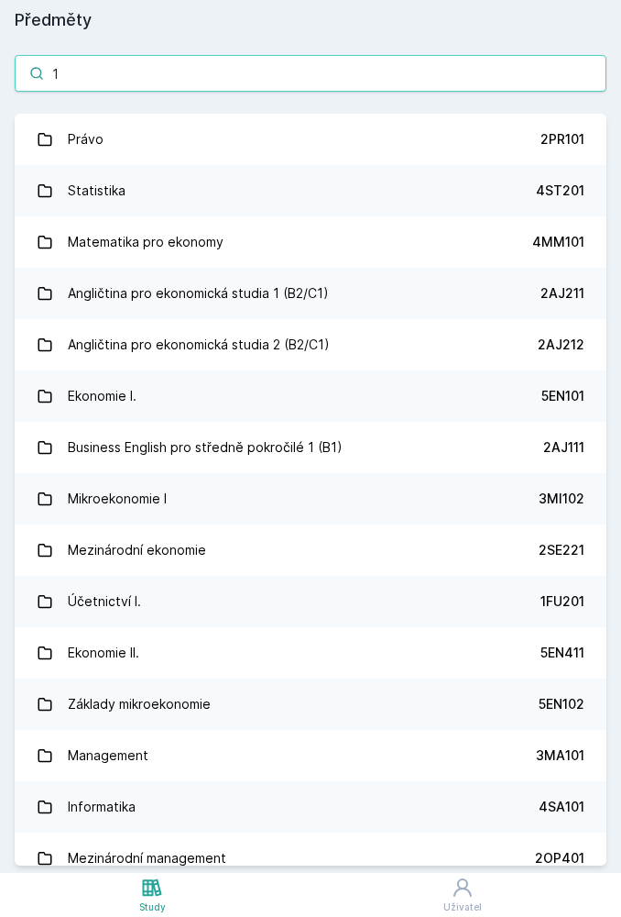
click at [311, 82] on input "1" at bounding box center [311, 73] width 592 height 37
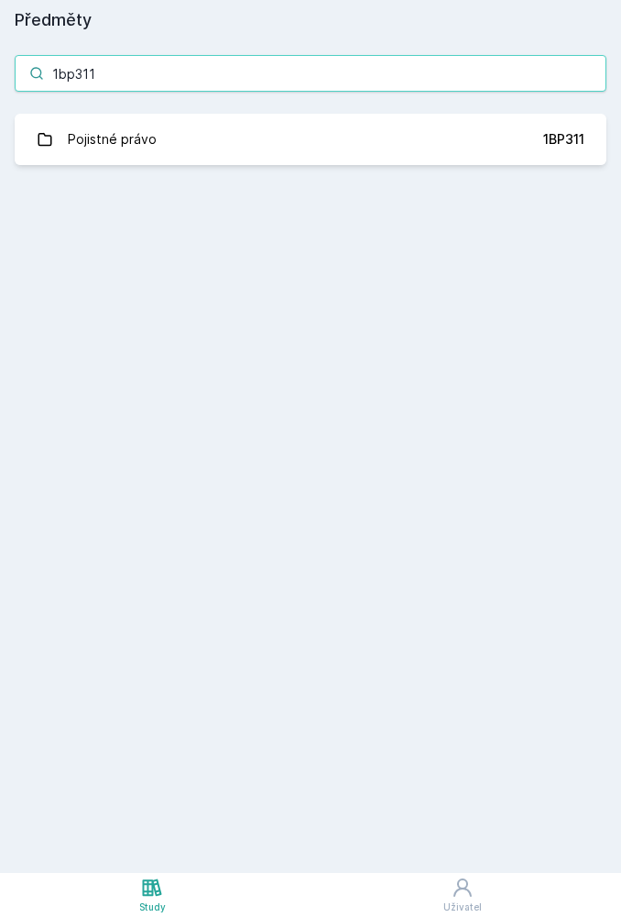
type input "1bp311"
click at [540, 136] on link "Pojistné právo 1BP311" at bounding box center [311, 139] width 592 height 51
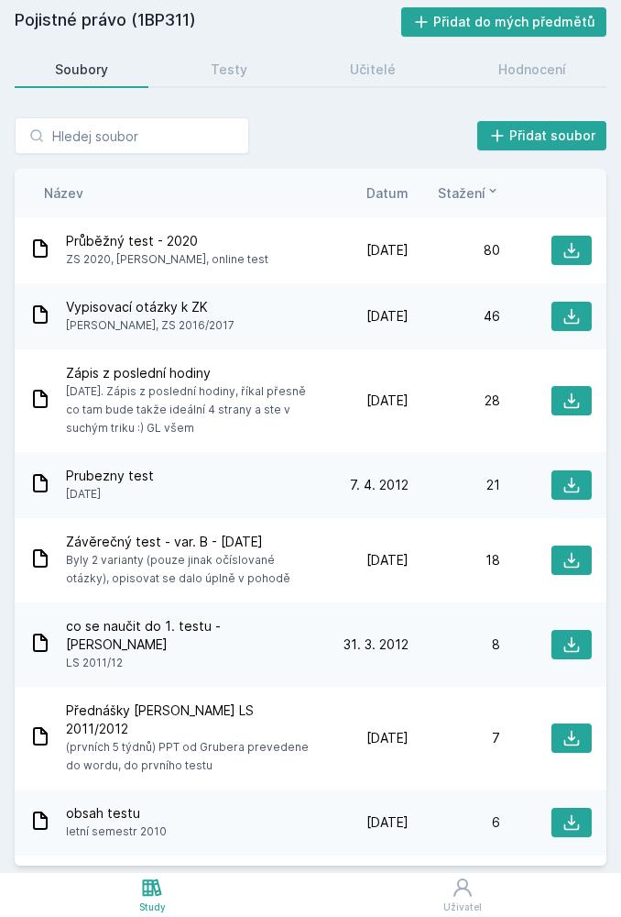
click at [527, 71] on div "Hodnocení" at bounding box center [533, 69] width 68 height 18
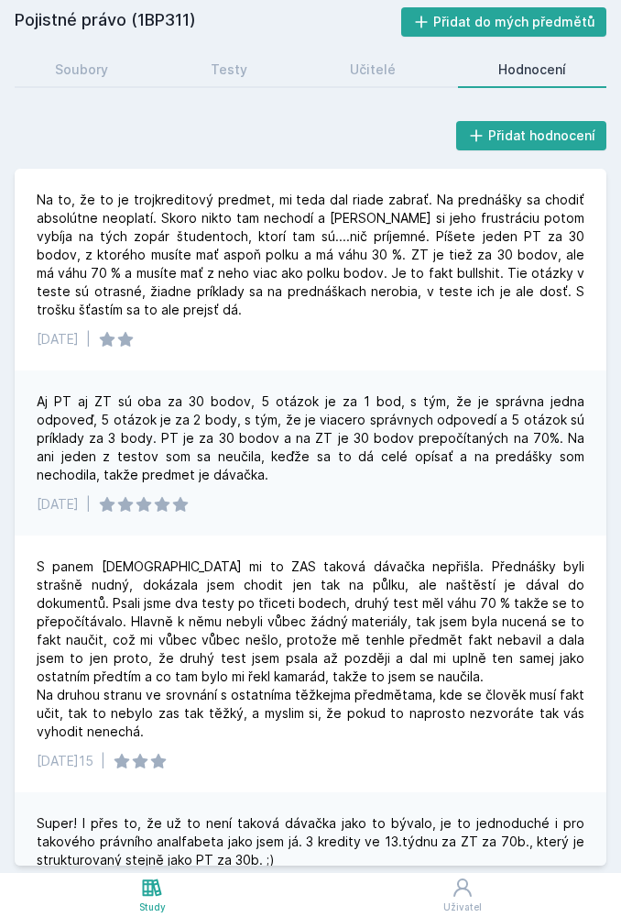
click at [159, 891] on icon at bounding box center [152, 886] width 19 height 17
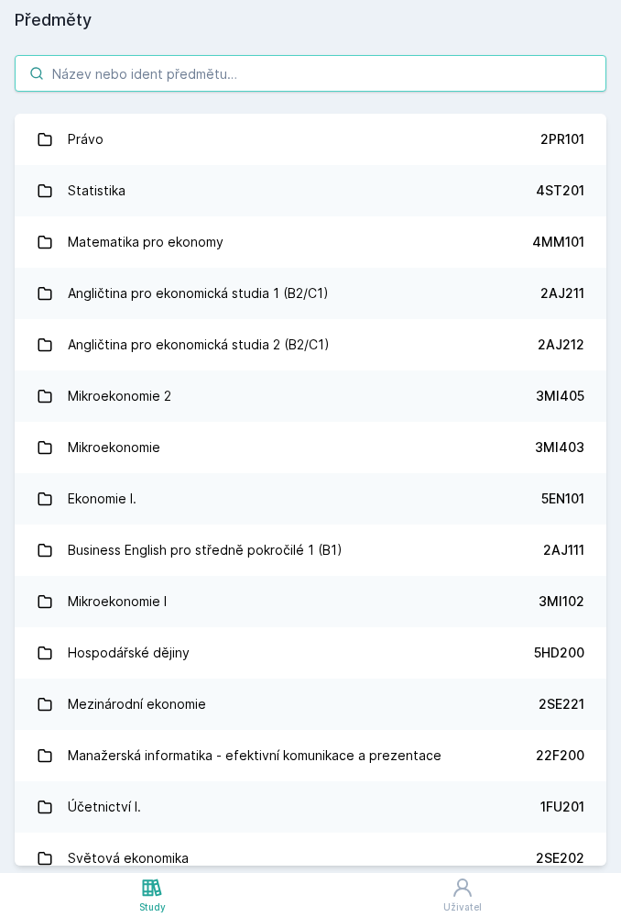
click at [436, 78] on input "search" at bounding box center [311, 73] width 592 height 37
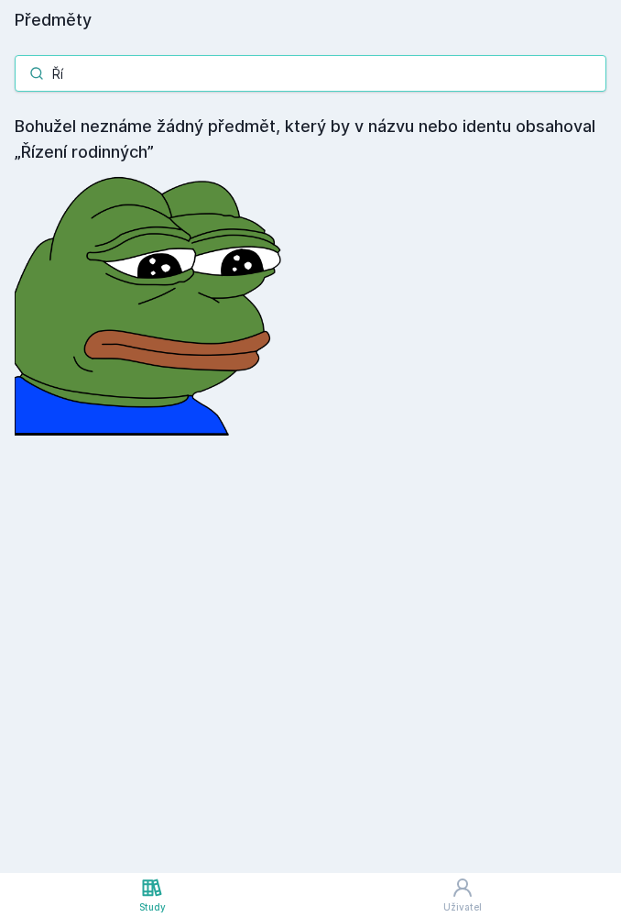
type input "Ř"
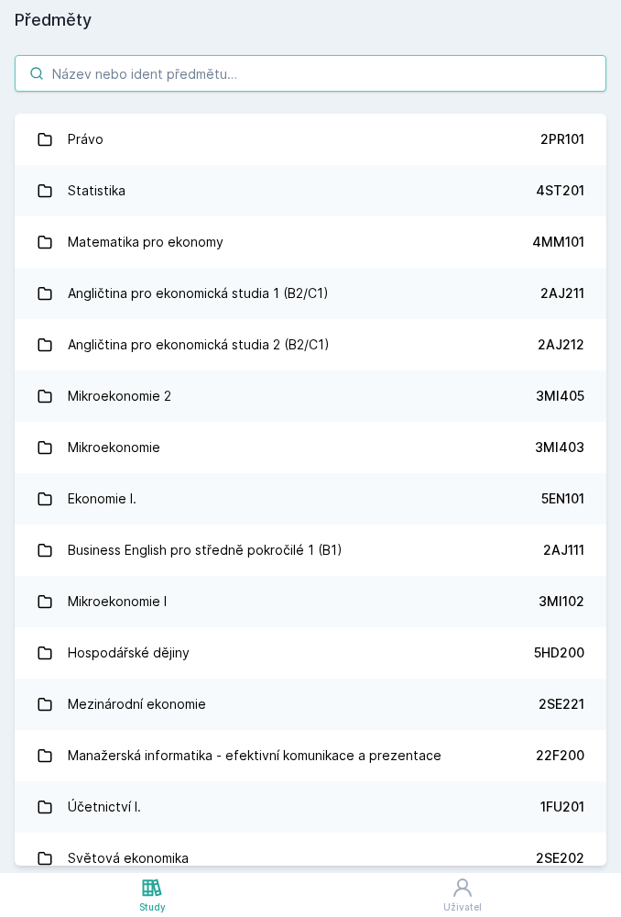
click at [407, 85] on input "search" at bounding box center [311, 73] width 592 height 37
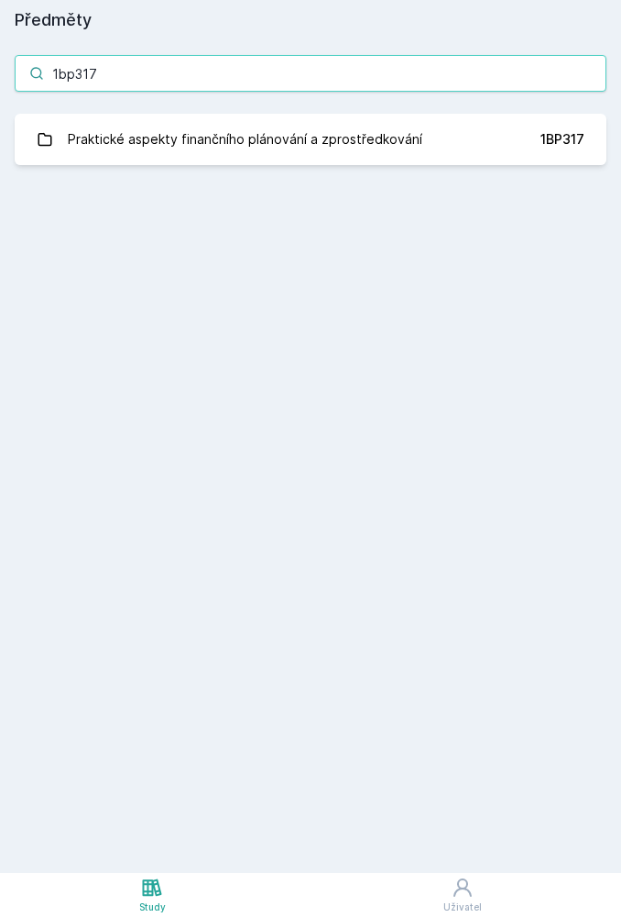
type input "1bp317"
click at [517, 151] on link "Praktické aspekty finančního plánování a zprostředkování 1BP317" at bounding box center [311, 139] width 592 height 51
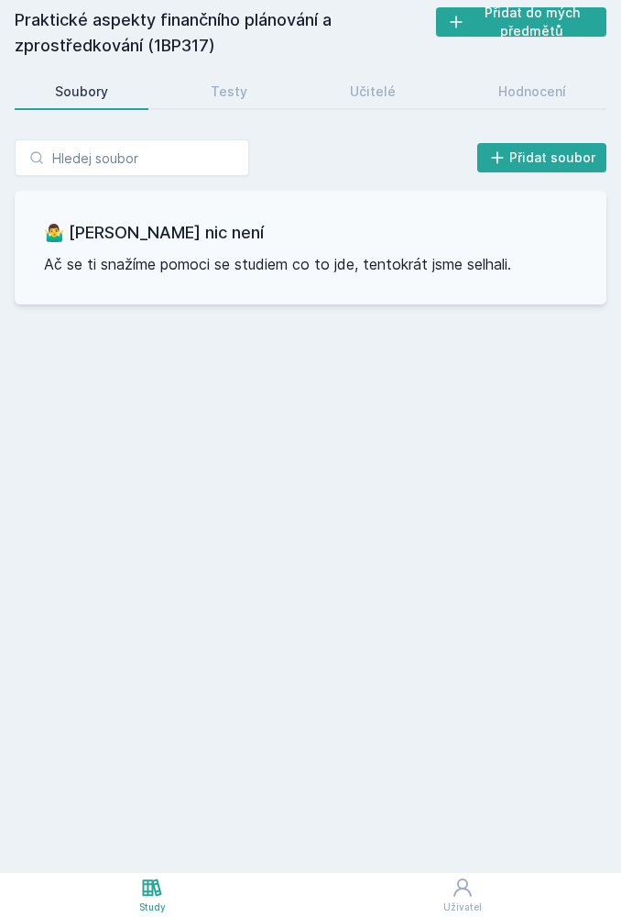
click at [520, 86] on div "Hodnocení" at bounding box center [533, 91] width 68 height 18
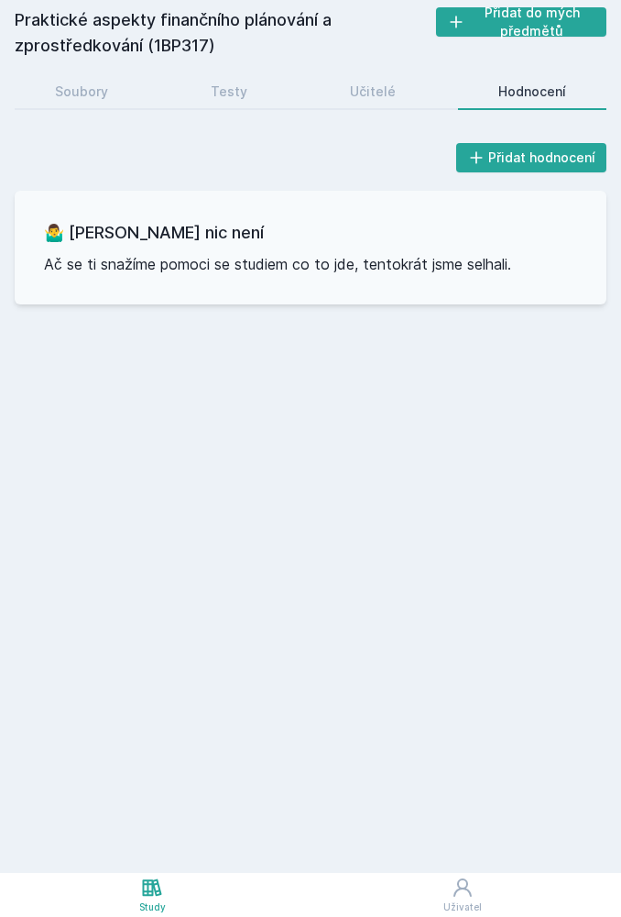
click at [146, 901] on div "Study" at bounding box center [152, 907] width 27 height 14
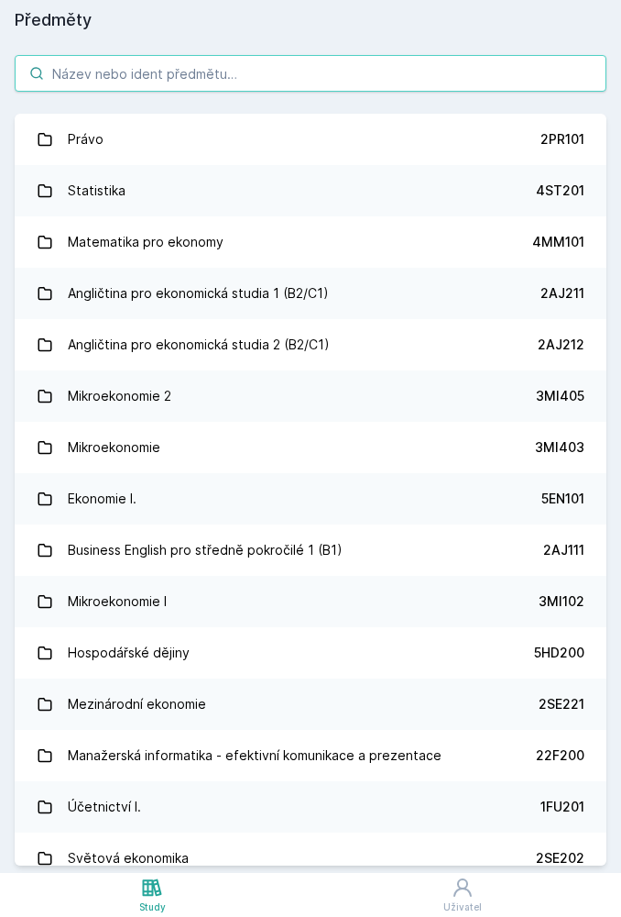
click at [384, 78] on input "search" at bounding box center [311, 73] width 592 height 37
click at [378, 83] on input "search" at bounding box center [311, 73] width 592 height 37
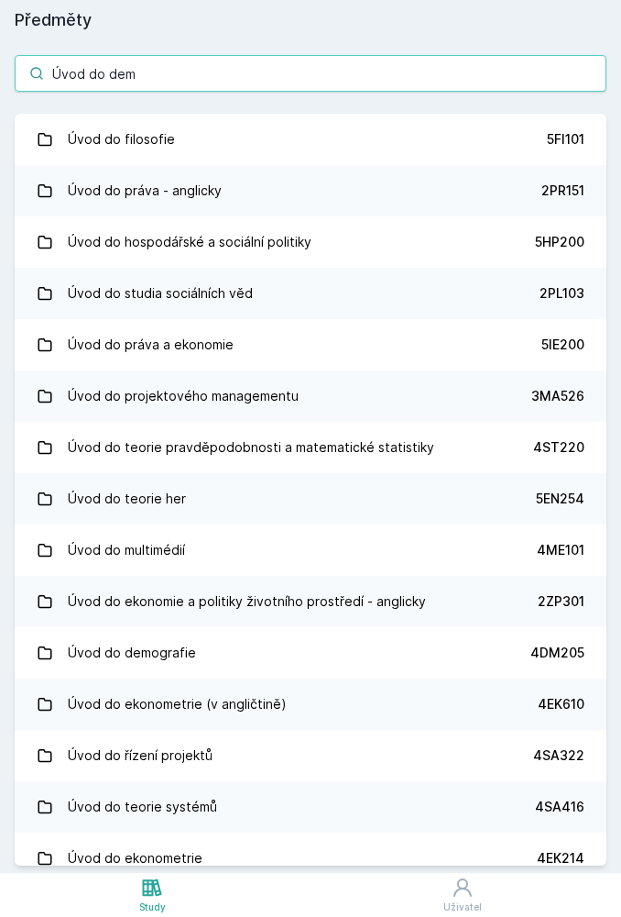
type input "Úvod do demo"
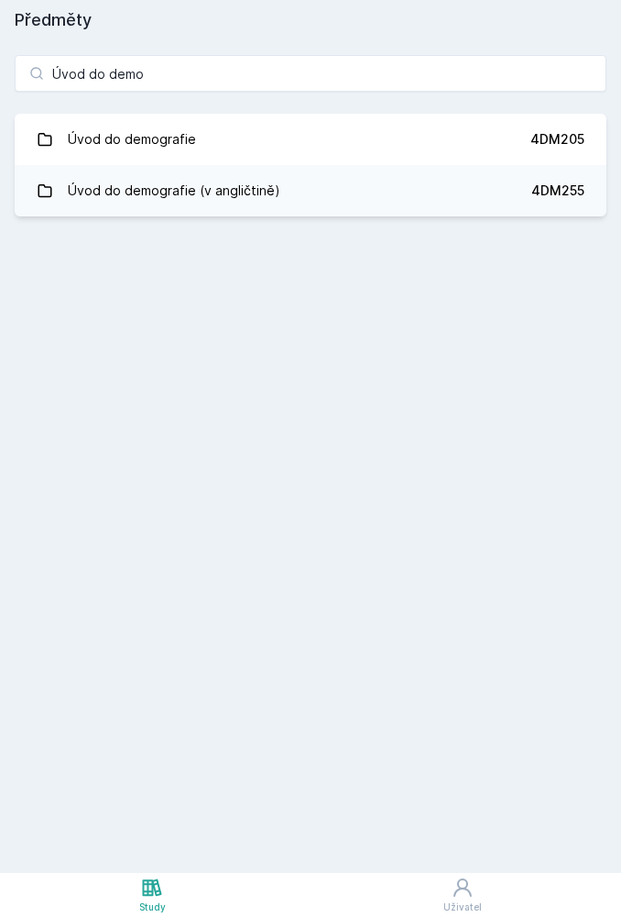
click at [401, 150] on link "Úvod do demografie 4DM205" at bounding box center [311, 139] width 592 height 51
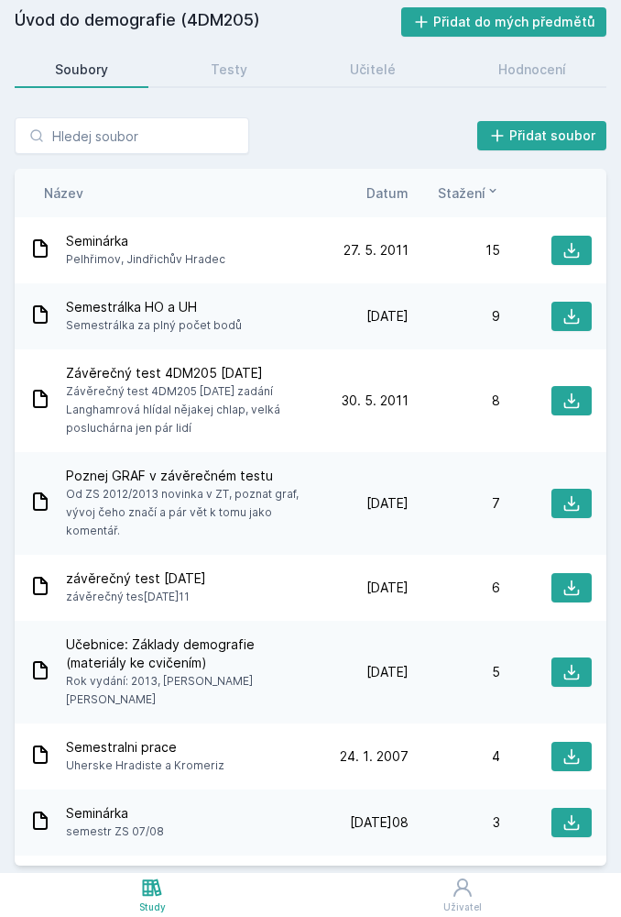
click at [523, 58] on link "Hodnocení" at bounding box center [532, 69] width 148 height 37
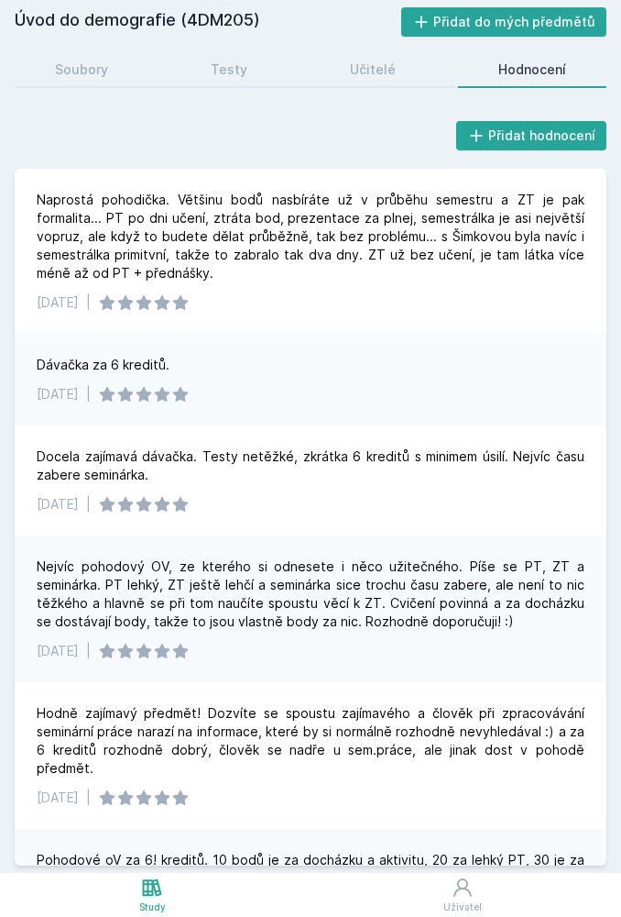
click at [150, 887] on icon at bounding box center [152, 887] width 22 height 22
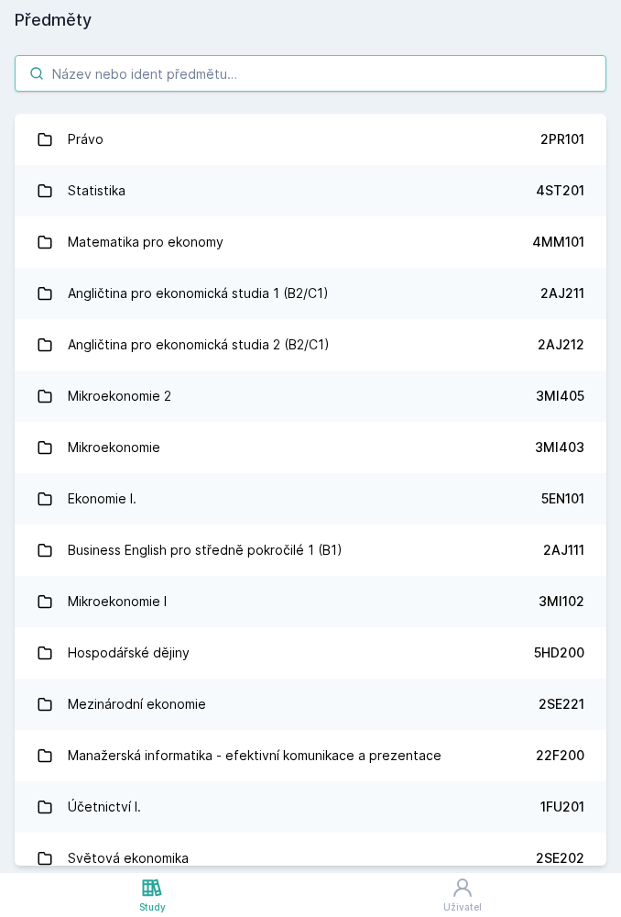
click at [392, 76] on input "search" at bounding box center [311, 73] width 592 height 37
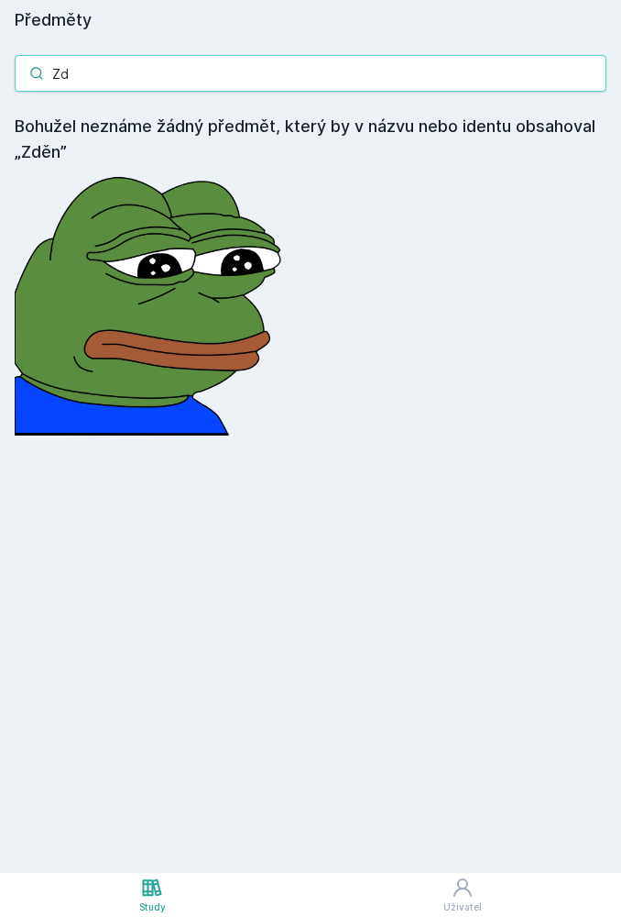
type input "Z"
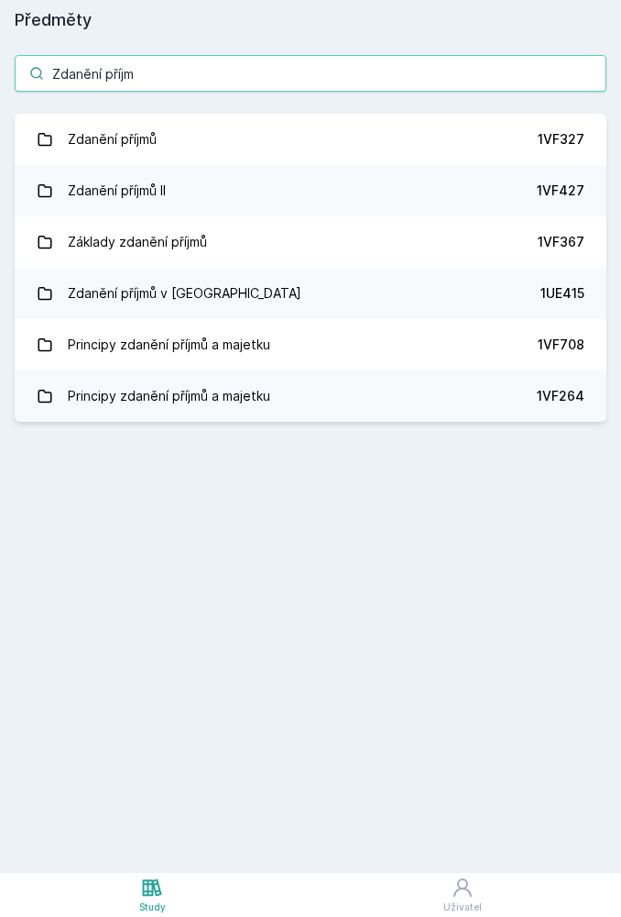
type input "Zdanění příjmů"
click at [539, 143] on div "1VF327" at bounding box center [561, 139] width 47 height 18
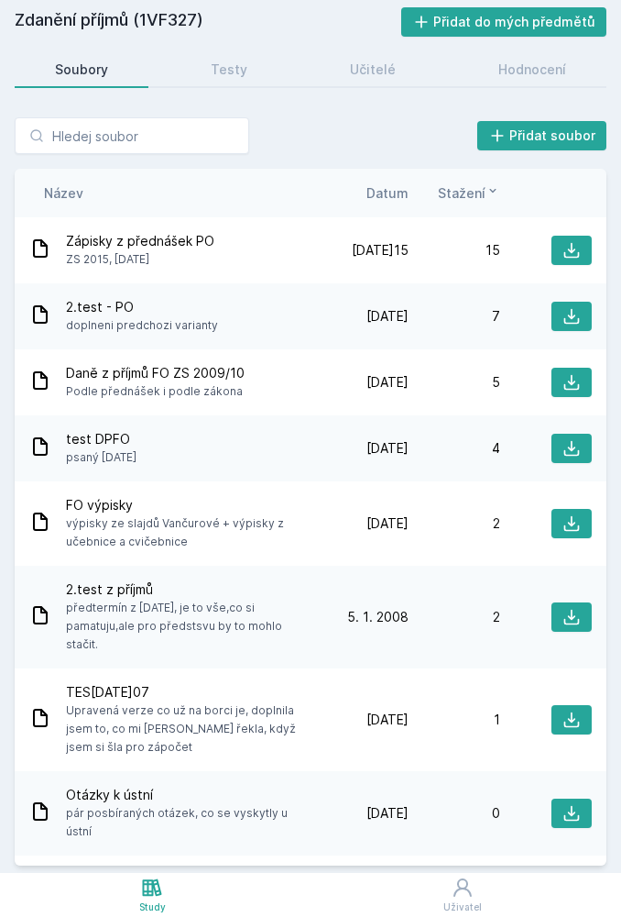
click at [535, 72] on div "Hodnocení" at bounding box center [533, 69] width 68 height 18
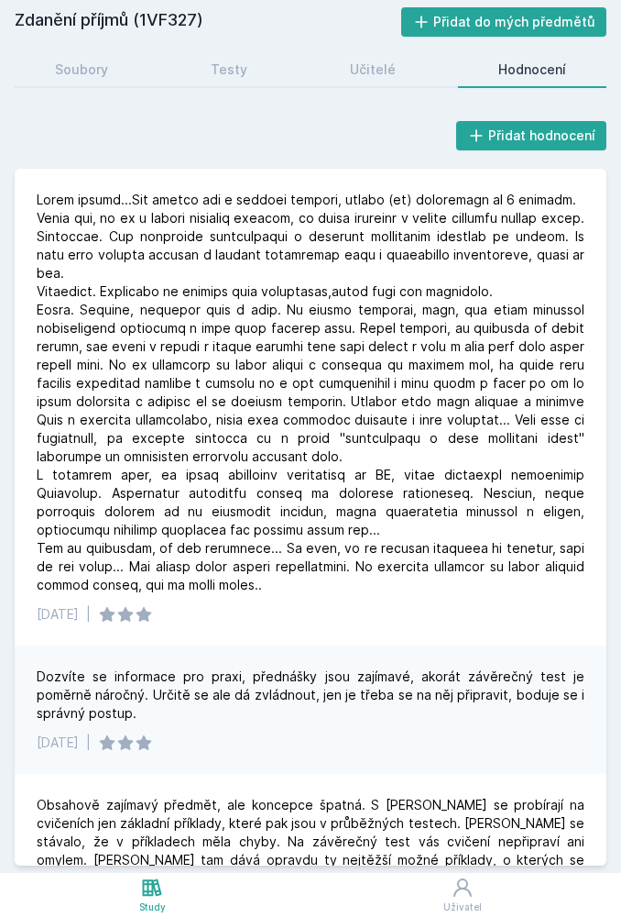
click at [155, 876] on icon at bounding box center [152, 887] width 22 height 22
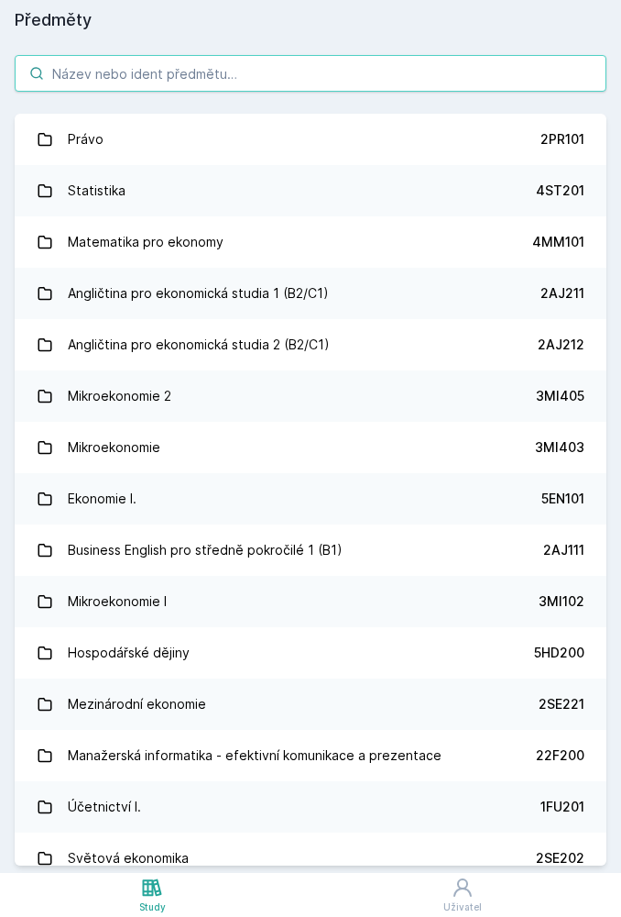
click at [421, 74] on input "search" at bounding box center [311, 73] width 592 height 37
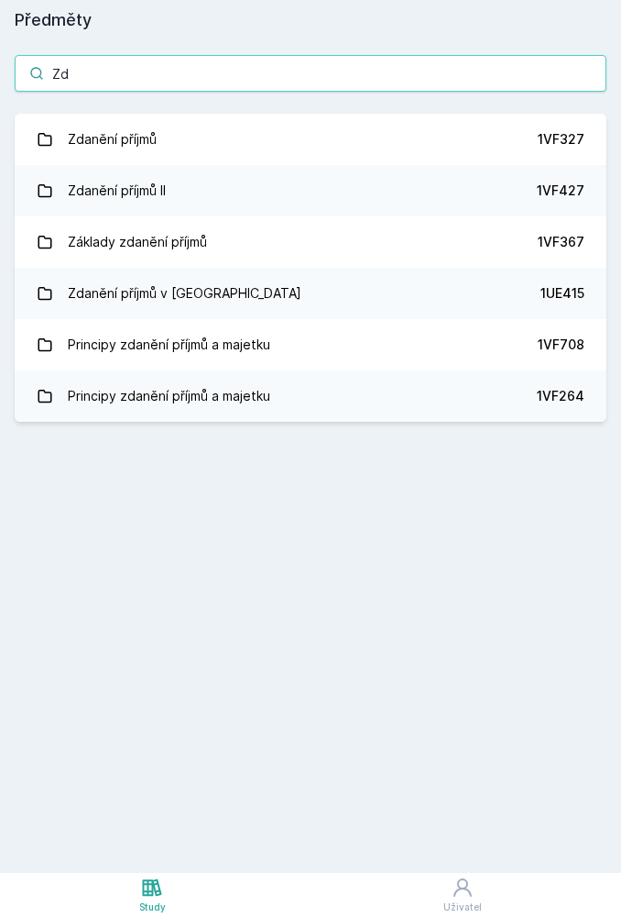
type input "Z"
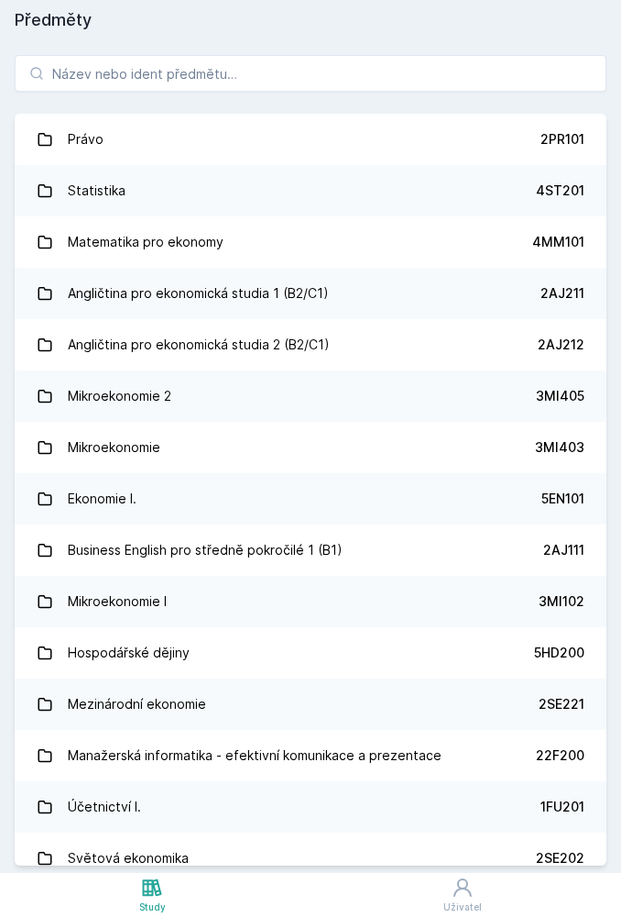
click at [434, 114] on link "Právo 2PR101" at bounding box center [311, 139] width 592 height 51
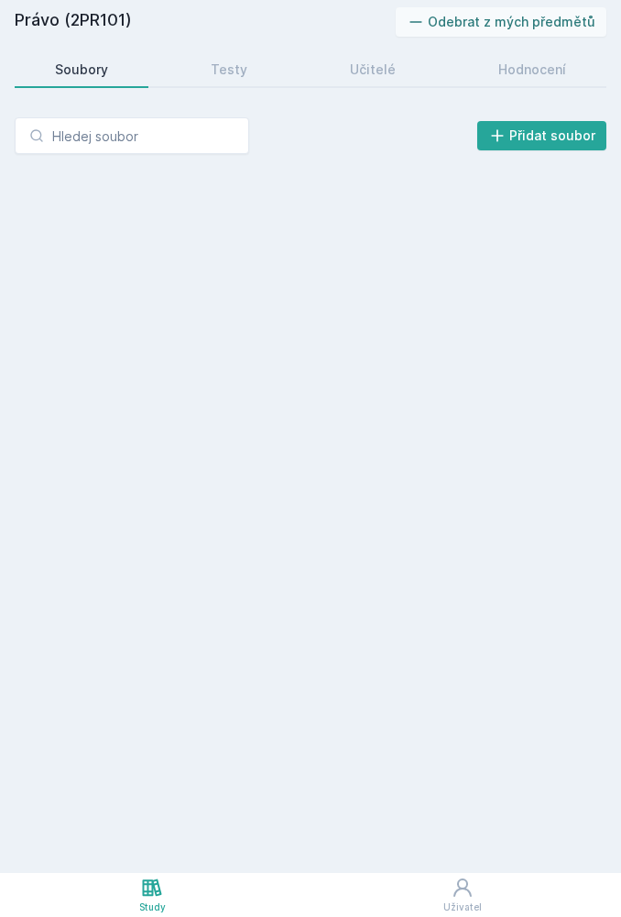
click at [176, 881] on link "Study" at bounding box center [152, 895] width 305 height 44
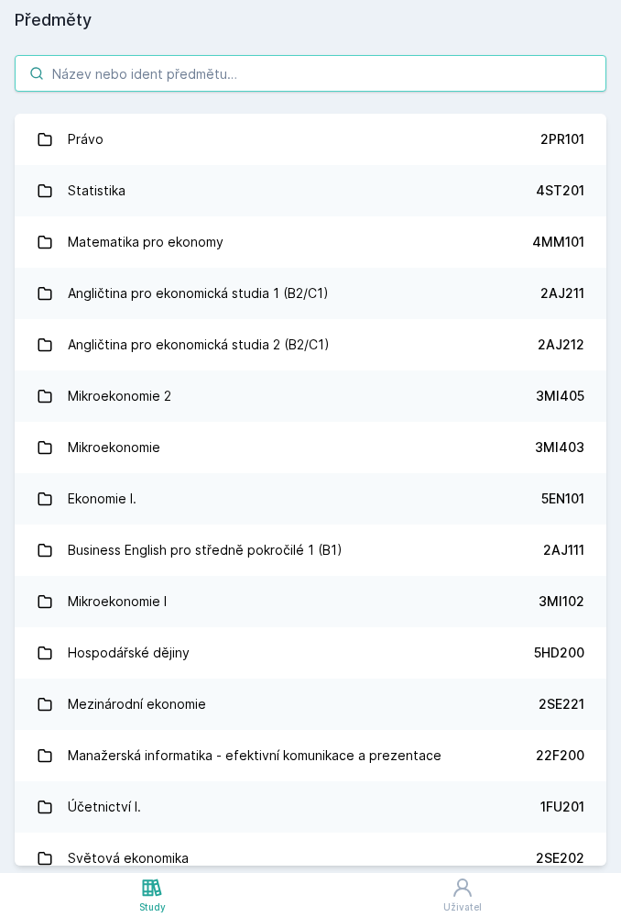
click at [372, 65] on input "search" at bounding box center [311, 73] width 592 height 37
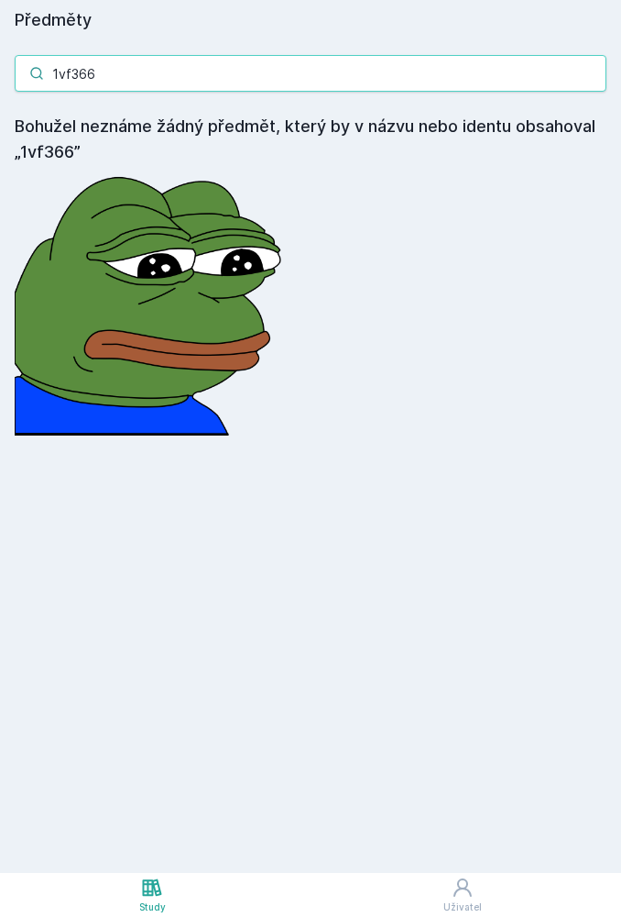
click at [439, 75] on input "1vf366" at bounding box center [311, 73] width 592 height 37
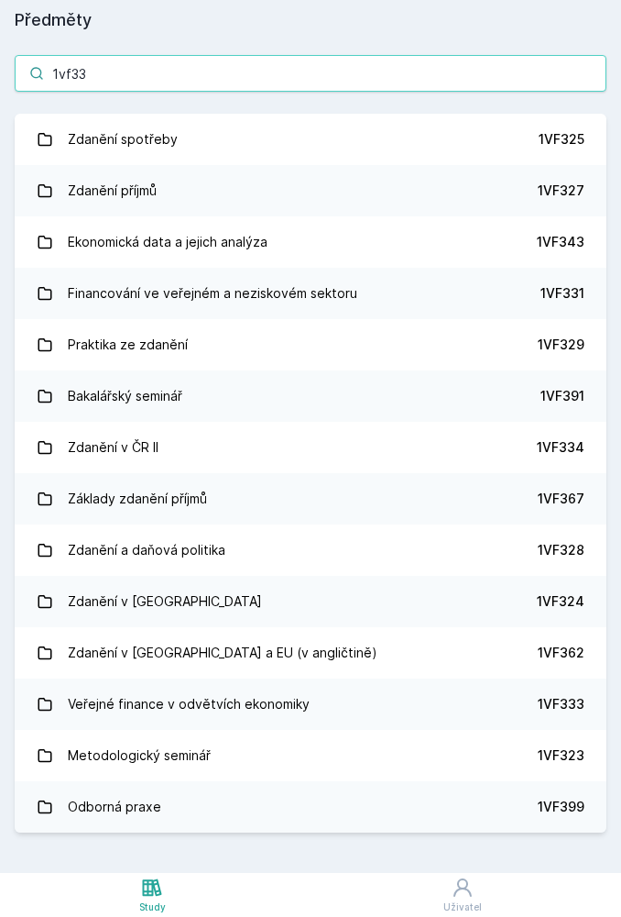
type input "1vf336"
